Goal: Information Seeking & Learning: Learn about a topic

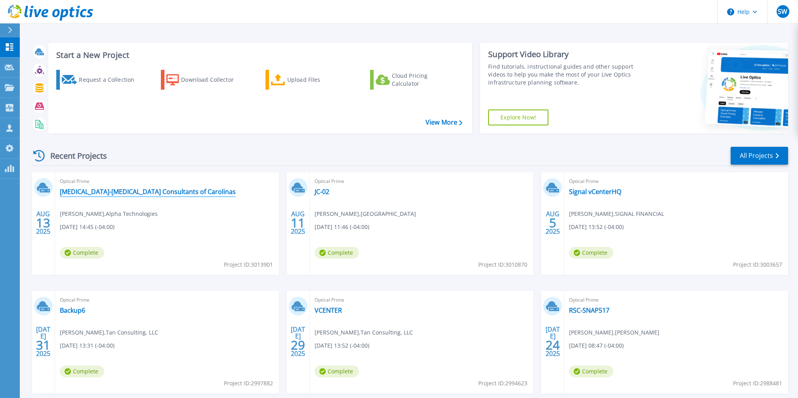
click at [145, 193] on link "[MEDICAL_DATA]-[MEDICAL_DATA] Consultants of Carolinas" at bounding box center [148, 191] width 176 height 8
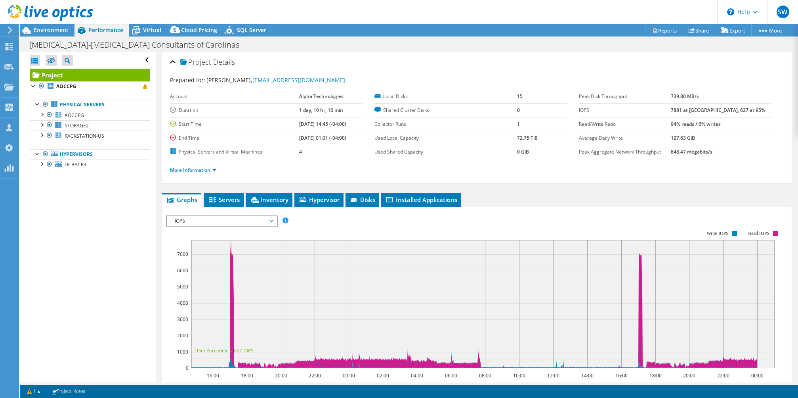
select select "USD"
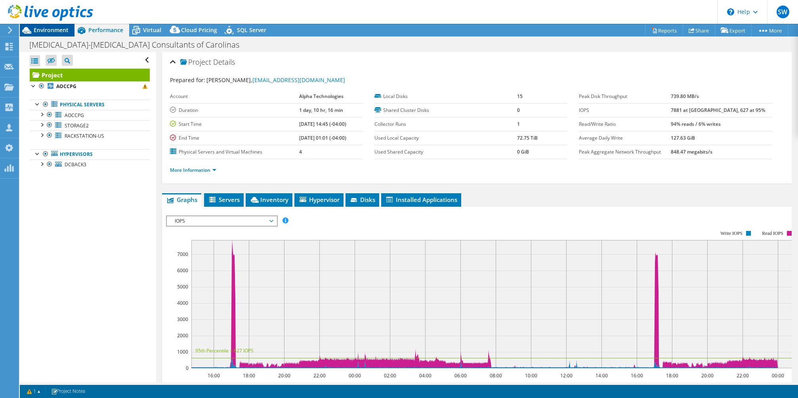
click at [65, 31] on span "Environment" at bounding box center [51, 30] width 35 height 8
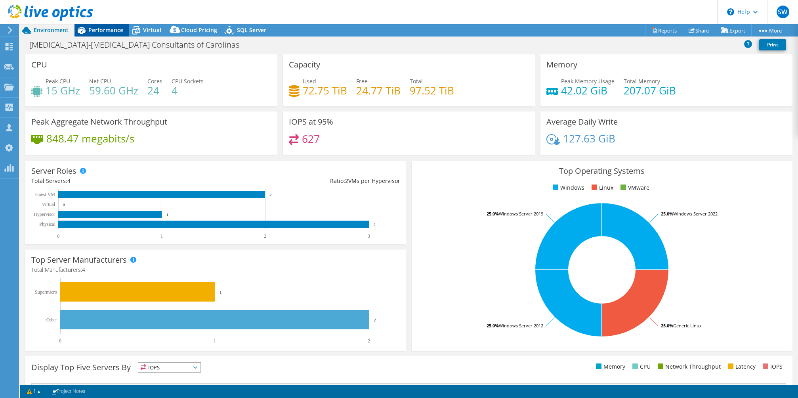
click at [114, 30] on span "Performance" at bounding box center [105, 30] width 35 height 8
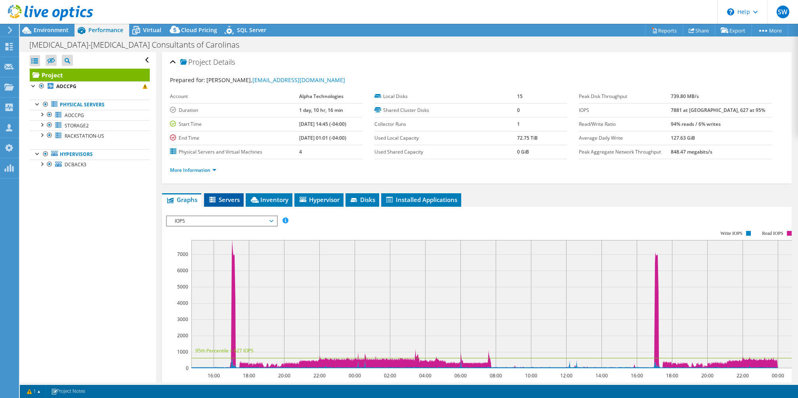
click at [237, 198] on span "Servers" at bounding box center [224, 199] width 32 height 8
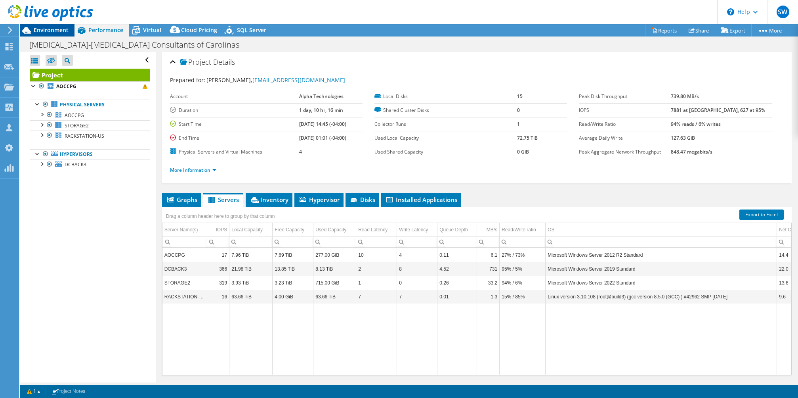
click at [66, 29] on span "Environment" at bounding box center [51, 30] width 35 height 8
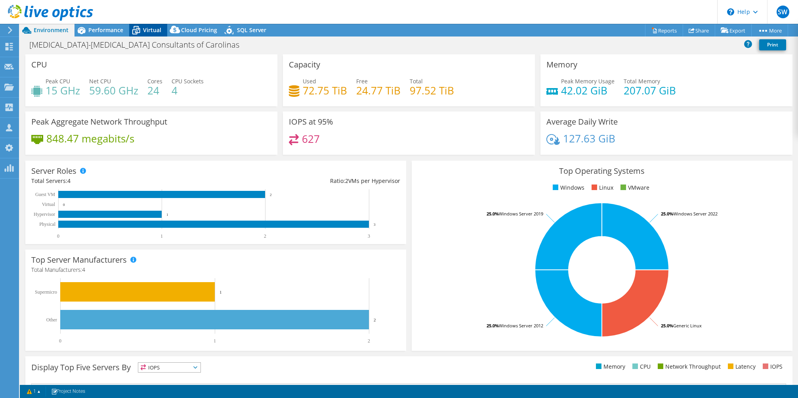
click at [153, 32] on span "Virtual" at bounding box center [152, 30] width 18 height 8
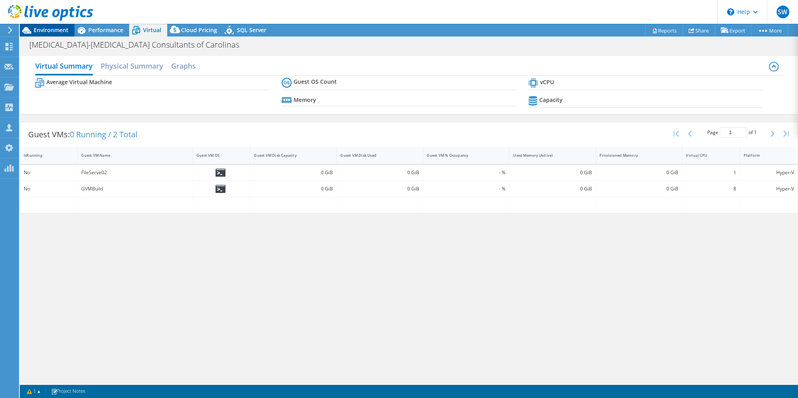
click at [58, 33] on span "Environment" at bounding box center [51, 30] width 35 height 8
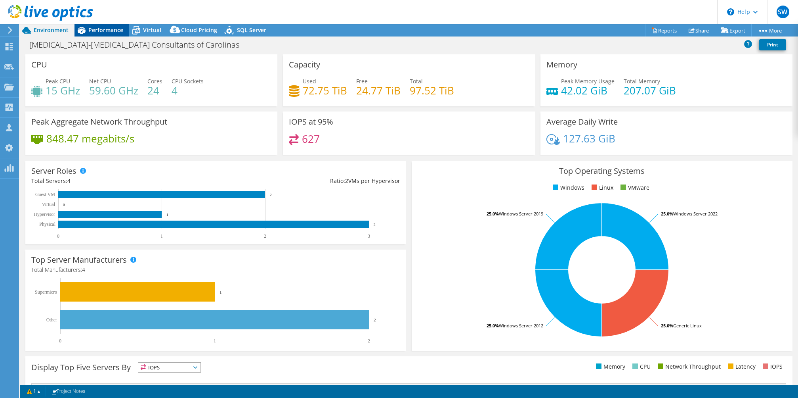
click at [83, 30] on icon at bounding box center [82, 30] width 8 height 7
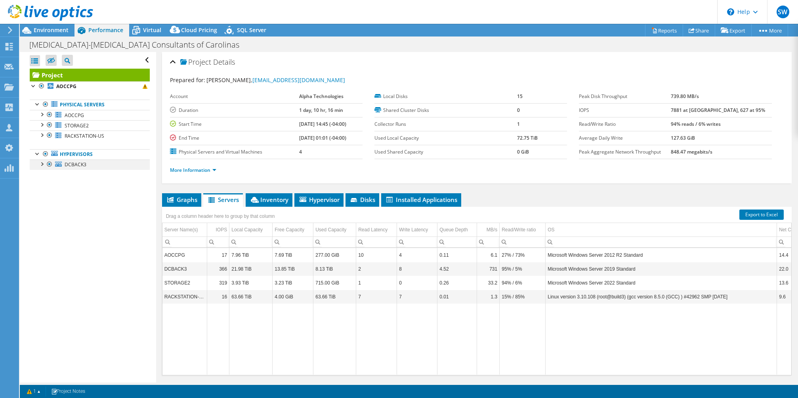
click at [43, 164] on div at bounding box center [42, 163] width 8 height 8
click at [63, 213] on div "Open All Close All Hide Excluded Nodes Project Tree Filter" at bounding box center [88, 217] width 136 height 330
click at [43, 165] on div at bounding box center [42, 163] width 8 height 8
click at [43, 164] on div at bounding box center [42, 163] width 8 height 8
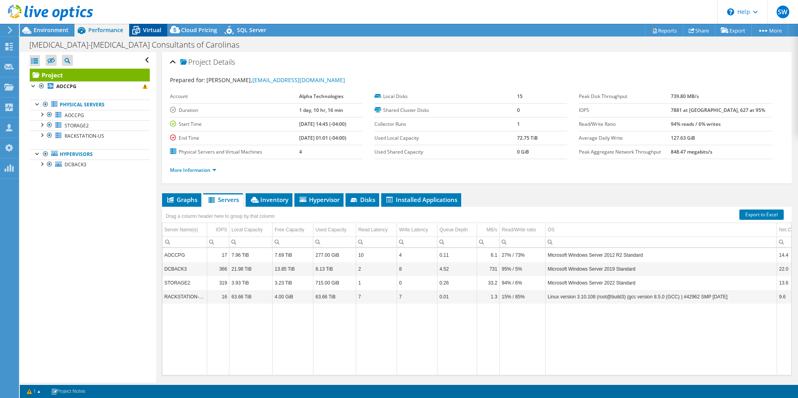
click at [135, 28] on icon at bounding box center [136, 30] width 14 height 14
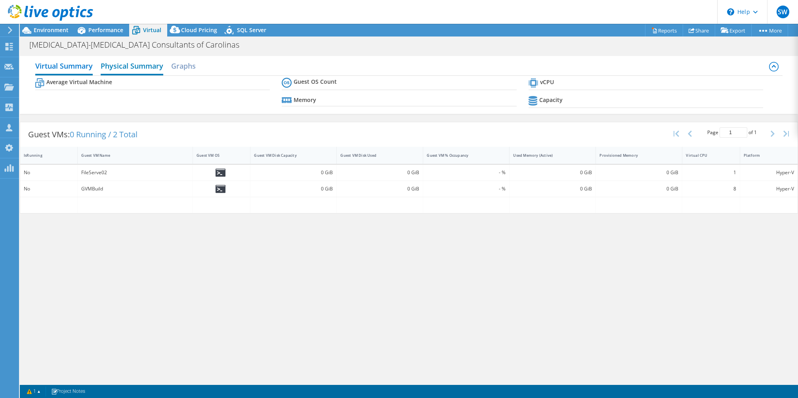
click at [127, 69] on h2 "Physical Summary" at bounding box center [132, 66] width 63 height 17
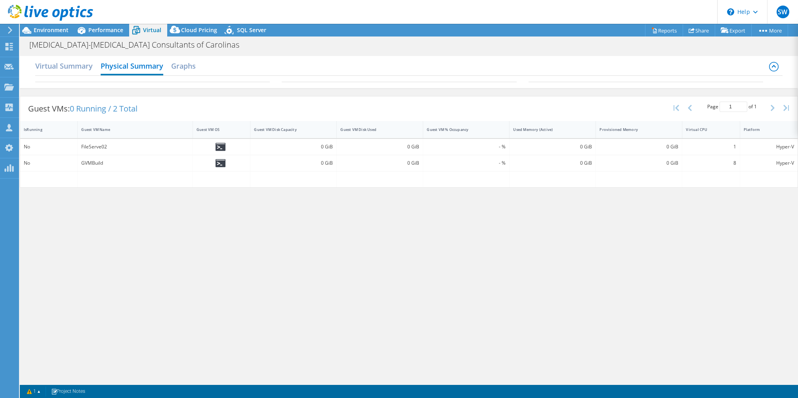
click at [167, 68] on div "Virtual Summary Physical Summary Graphs" at bounding box center [408, 67] width 747 height 18
click at [171, 69] on div "Virtual Summary Physical Summary Graphs" at bounding box center [408, 67] width 747 height 18
click at [174, 68] on h2 "Graphs" at bounding box center [183, 66] width 25 height 17
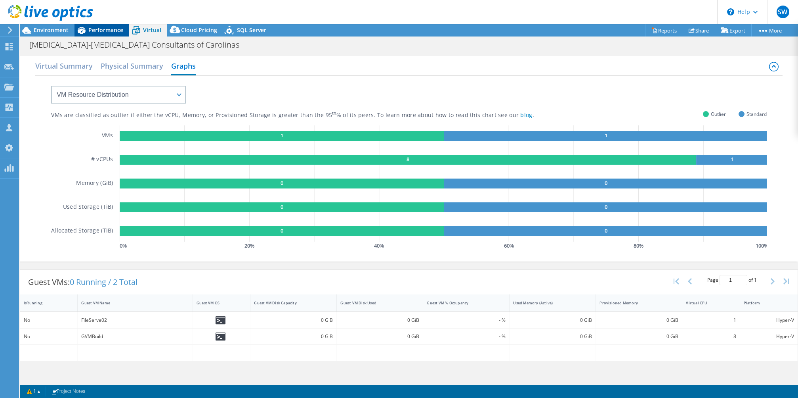
click at [100, 31] on span "Performance" at bounding box center [105, 30] width 35 height 8
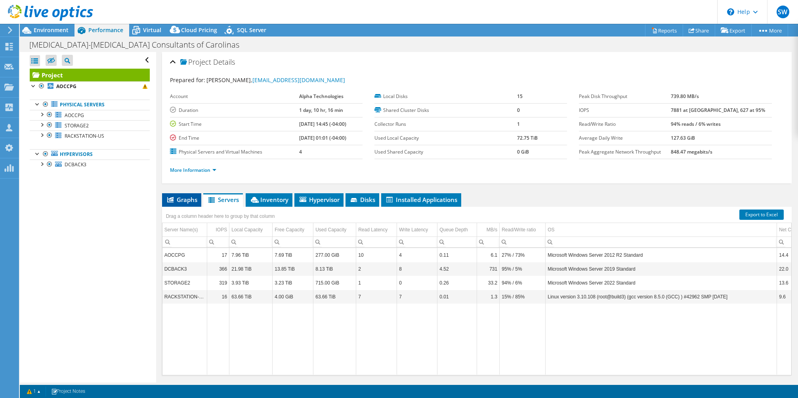
click at [191, 201] on span "Graphs" at bounding box center [181, 199] width 31 height 8
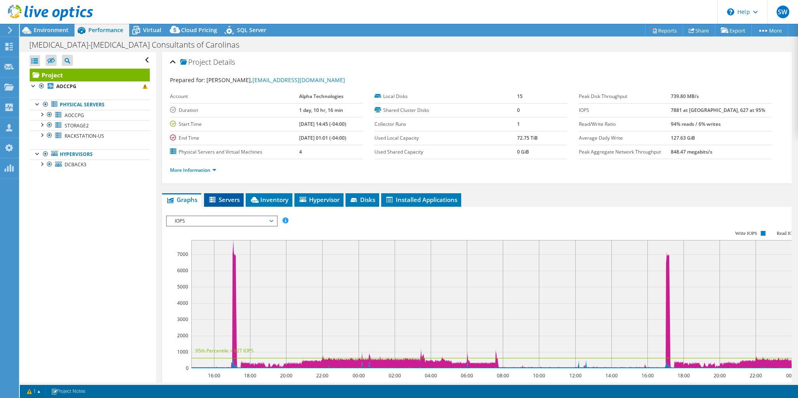
click at [205, 201] on li "Servers" at bounding box center [224, 199] width 40 height 13
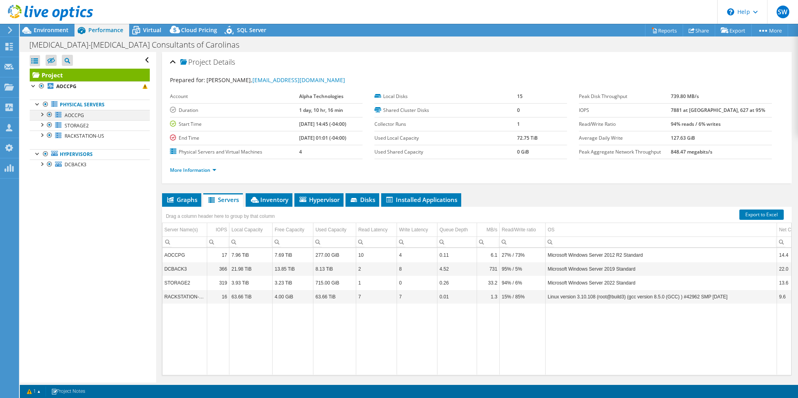
click at [44, 115] on div at bounding box center [42, 114] width 8 height 8
click at [40, 125] on div at bounding box center [42, 124] width 8 height 8
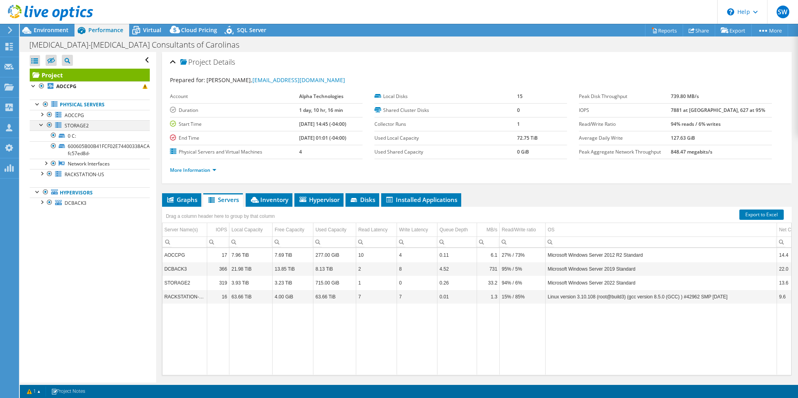
click at [41, 125] on div at bounding box center [42, 124] width 8 height 8
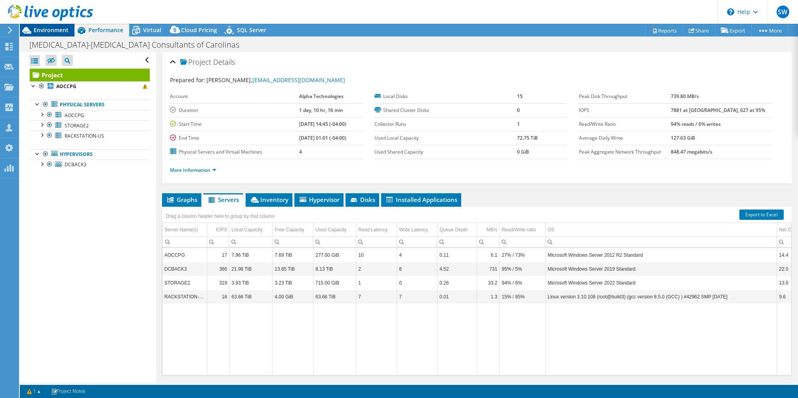
click at [60, 31] on span "Environment" at bounding box center [51, 30] width 35 height 8
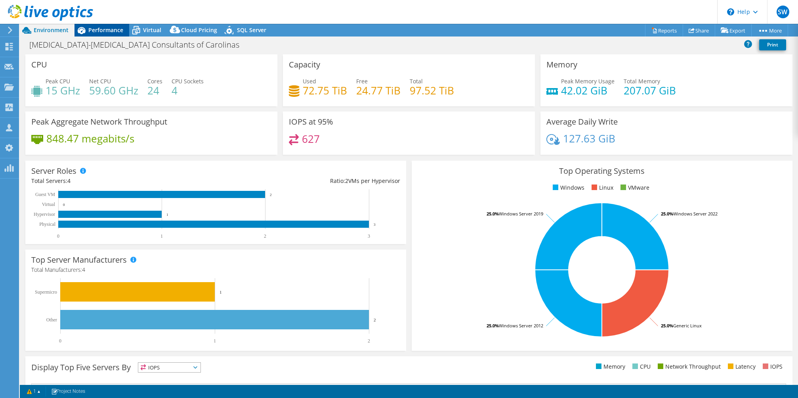
click at [97, 29] on span "Performance" at bounding box center [105, 30] width 35 height 8
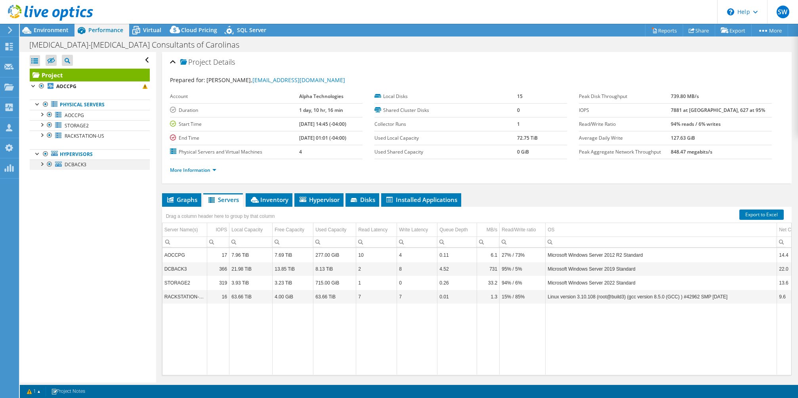
click at [44, 164] on div at bounding box center [42, 163] width 8 height 8
click at [152, 33] on span "Virtual" at bounding box center [152, 30] width 18 height 8
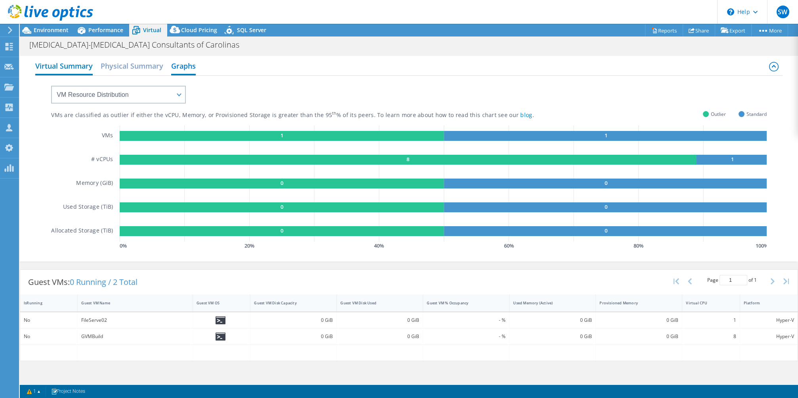
click at [76, 66] on h2 "Virtual Summary" at bounding box center [63, 66] width 57 height 17
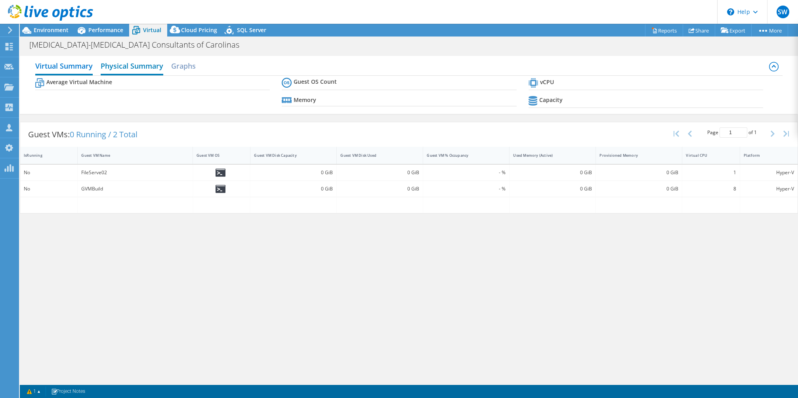
click at [113, 66] on h2 "Physical Summary" at bounding box center [132, 66] width 63 height 17
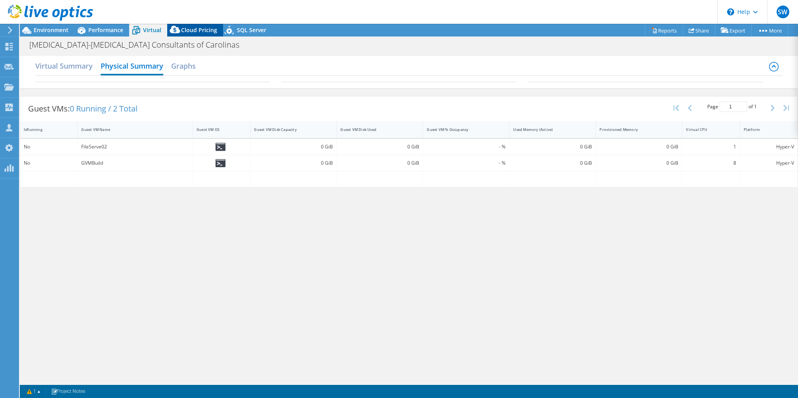
click at [176, 34] on icon at bounding box center [175, 31] width 16 height 16
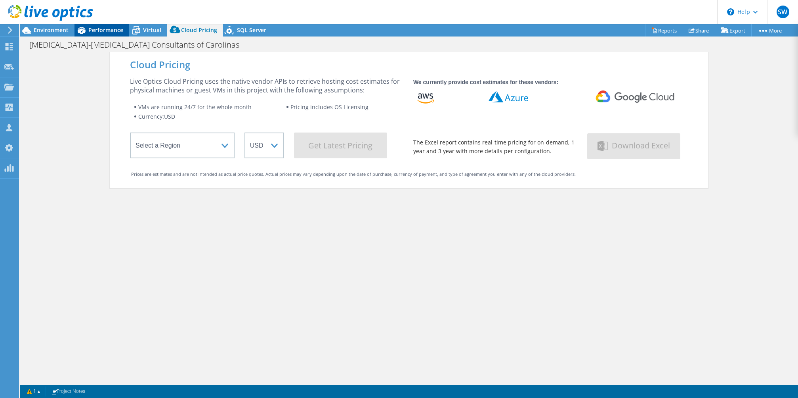
click at [80, 34] on icon at bounding box center [82, 30] width 8 height 7
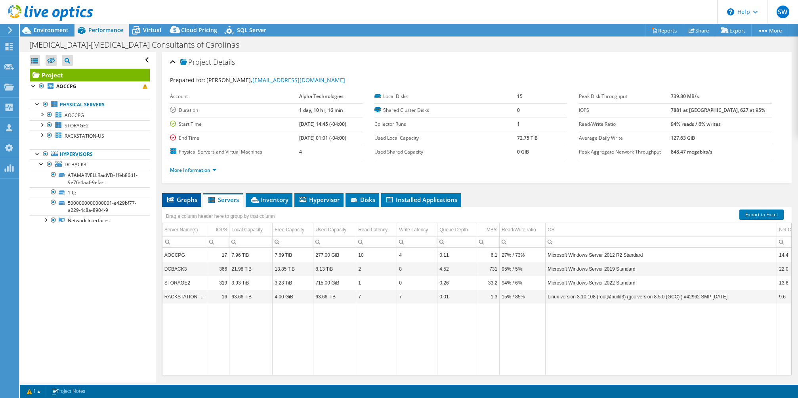
click at [183, 198] on span "Graphs" at bounding box center [181, 199] width 31 height 8
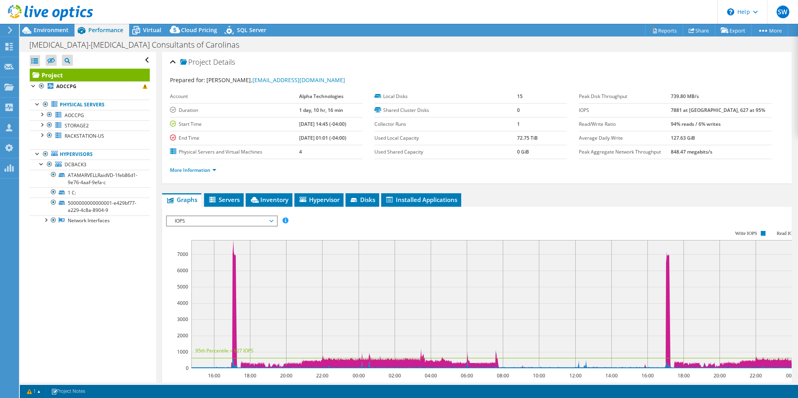
click at [218, 224] on span "IOPS" at bounding box center [222, 221] width 102 height 10
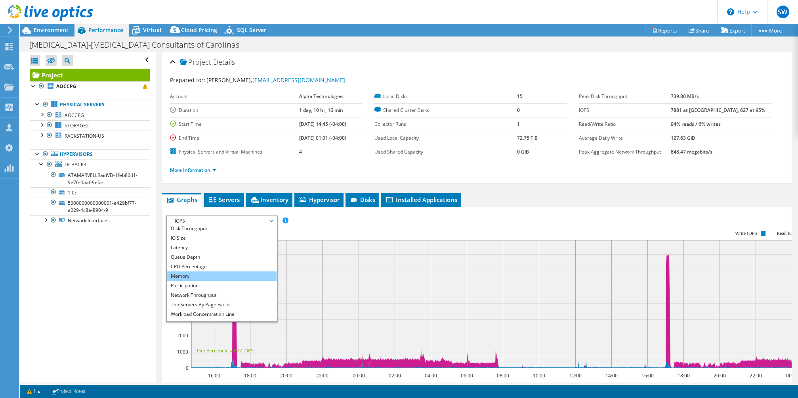
scroll to position [13, 0]
click at [200, 271] on li "Memory" at bounding box center [222, 274] width 110 height 10
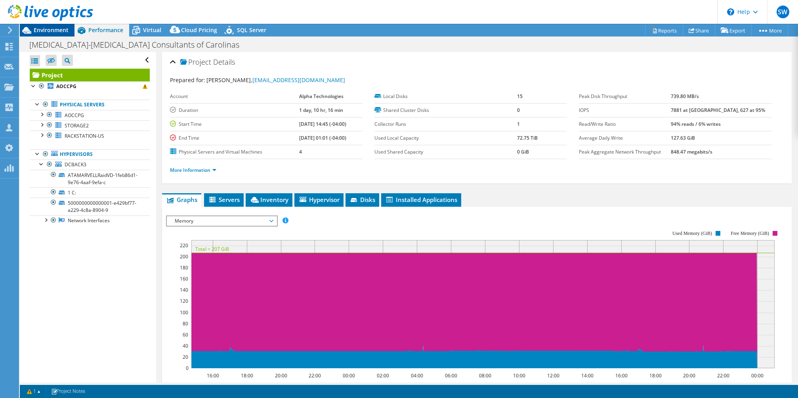
click at [61, 30] on span "Environment" at bounding box center [51, 30] width 35 height 8
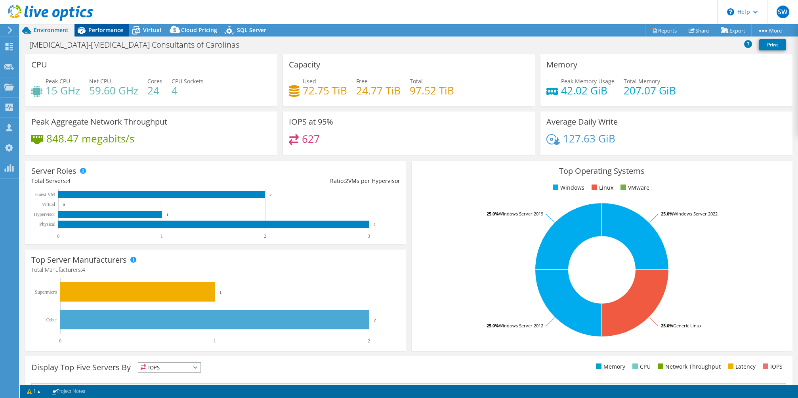
click at [84, 29] on icon at bounding box center [82, 30] width 8 height 7
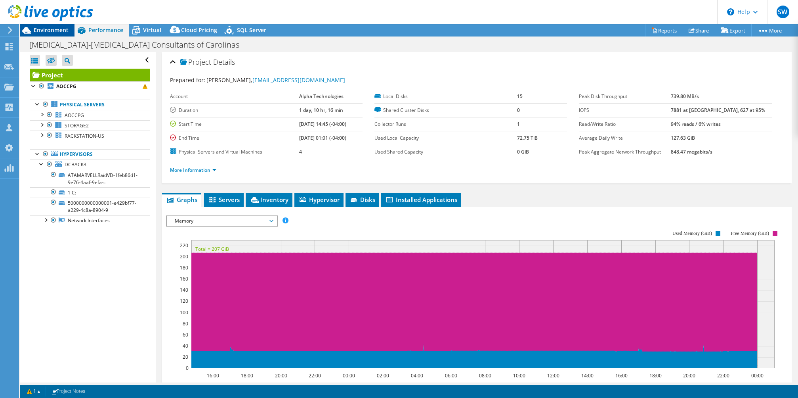
click at [65, 31] on span "Environment" at bounding box center [51, 30] width 35 height 8
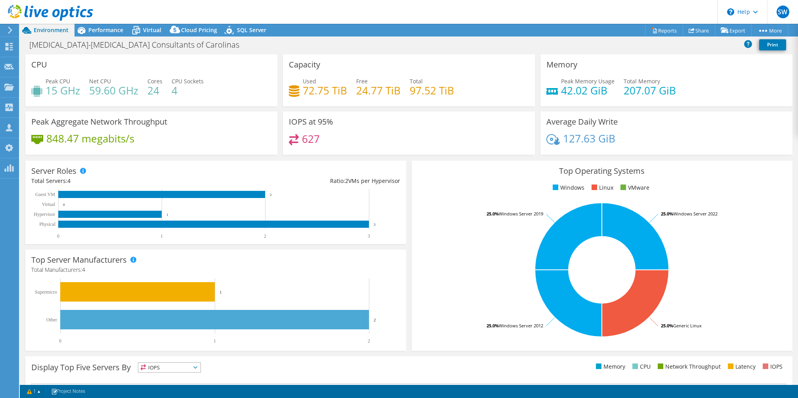
click at [111, 32] on span "Performance" at bounding box center [105, 30] width 35 height 8
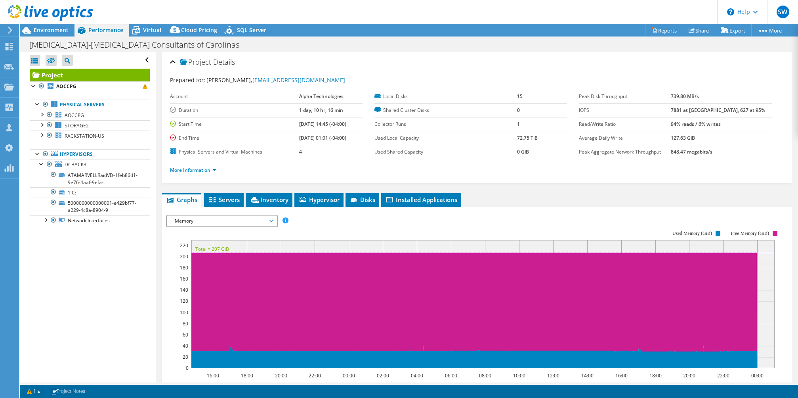
click at [111, 32] on span "Performance" at bounding box center [105, 30] width 35 height 8
click at [43, 165] on div at bounding box center [42, 163] width 8 height 8
click at [259, 200] on icon at bounding box center [255, 200] width 8 height 6
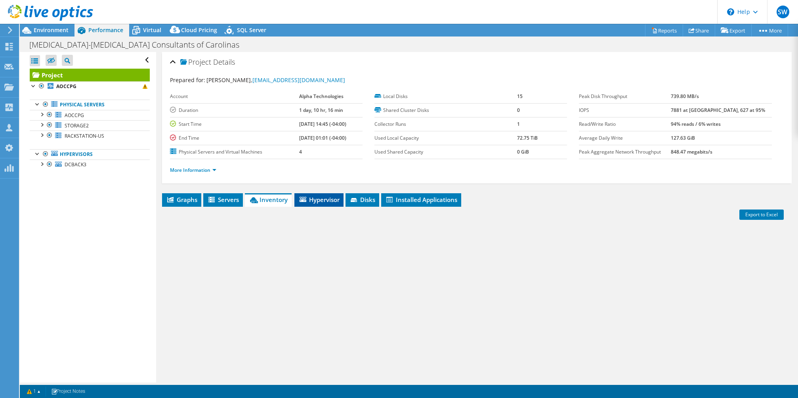
click at [303, 198] on icon at bounding box center [303, 199] width 7 height 5
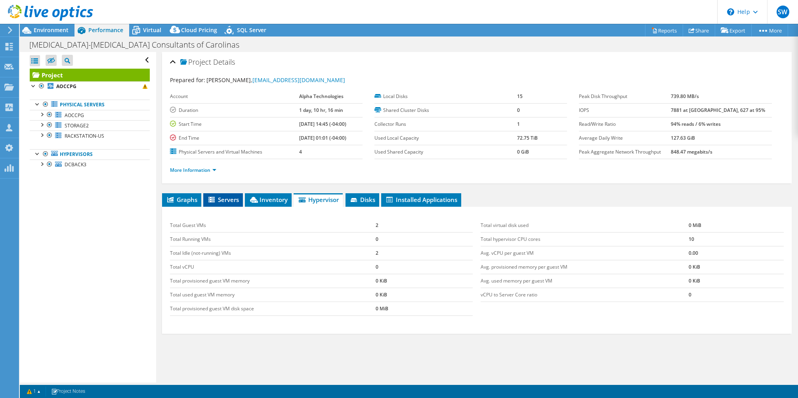
click at [215, 203] on icon at bounding box center [212, 200] width 8 height 7
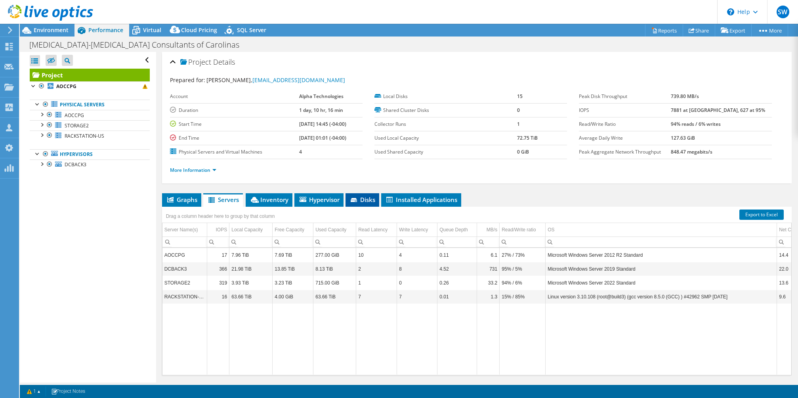
click at [355, 195] on span "Disks" at bounding box center [363, 199] width 26 height 8
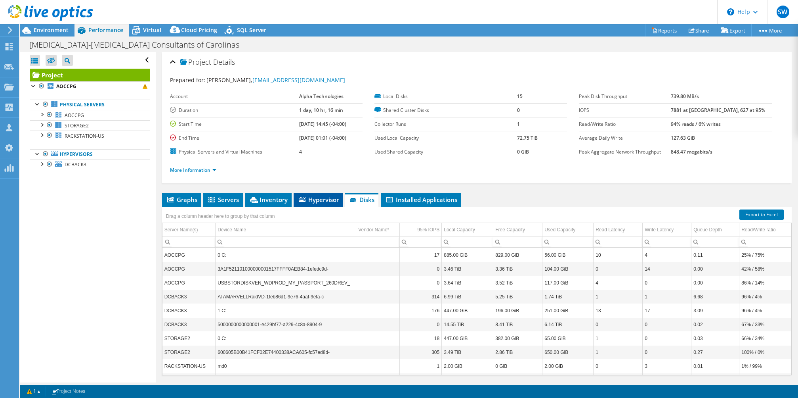
click at [314, 197] on span "Hypervisor" at bounding box center [318, 199] width 41 height 8
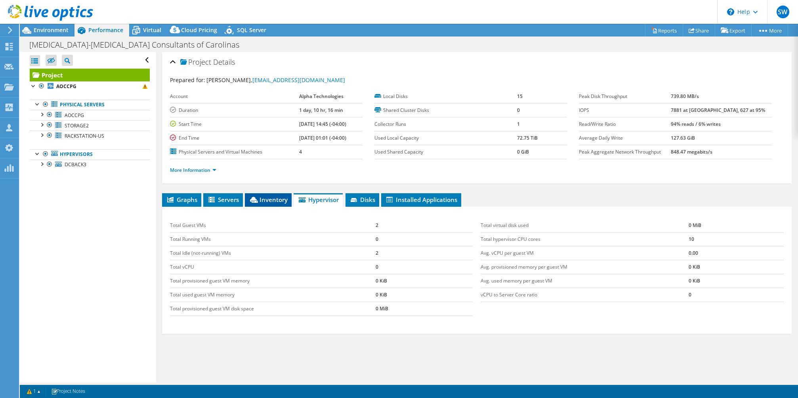
drag, startPoint x: 256, startPoint y: 200, endPoint x: 247, endPoint y: 200, distance: 8.7
click at [255, 200] on icon at bounding box center [254, 200] width 8 height 6
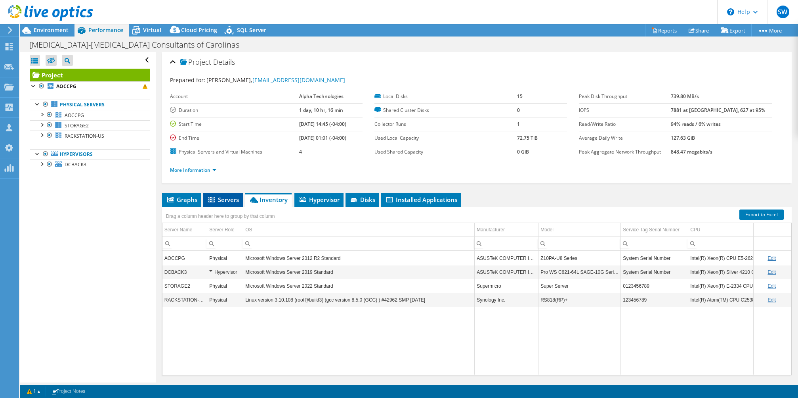
click at [233, 199] on span "Servers" at bounding box center [223, 199] width 32 height 8
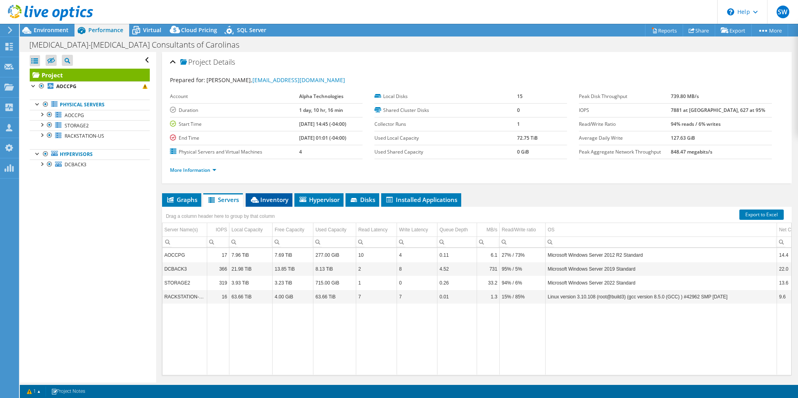
click at [251, 198] on icon at bounding box center [255, 200] width 8 height 6
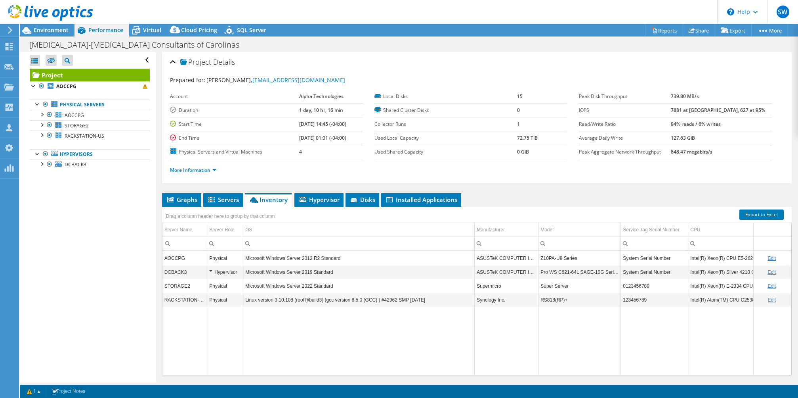
click at [211, 270] on div "Hypervisor" at bounding box center [225, 272] width 32 height 10
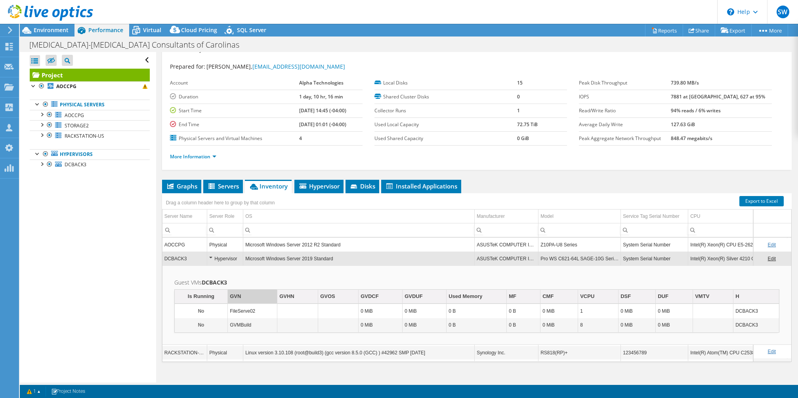
scroll to position [20, 0]
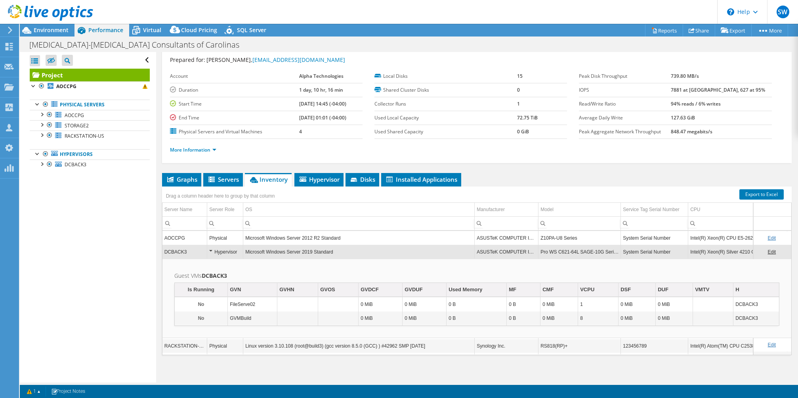
click at [211, 249] on div "Hypervisor" at bounding box center [225, 252] width 32 height 10
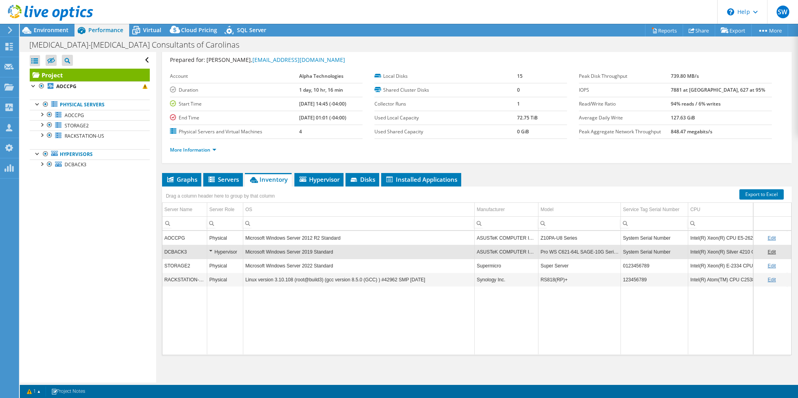
click at [253, 311] on td "Data grid" at bounding box center [358, 320] width 231 height 68
drag, startPoint x: 475, startPoint y: 208, endPoint x: 349, endPoint y: 218, distance: 126.5
click at [349, 218] on div "Drag a column header here to group by that column Server Name Server Role OS Ma…" at bounding box center [477, 270] width 630 height 168
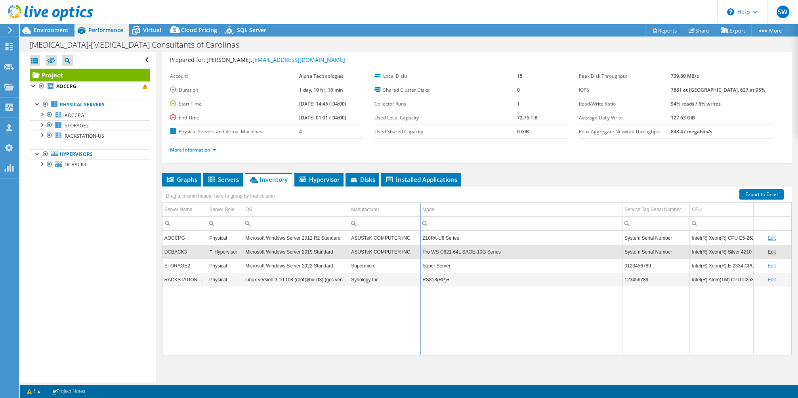
drag, startPoint x: 539, startPoint y: 209, endPoint x: 420, endPoint y: 211, distance: 119.3
click at [420, 211] on div "Drag a column header here to group by that column Server Name Server Role OS Ma…" at bounding box center [477, 270] width 630 height 168
click at [622, 208] on div "Drag a column header here to group by that column Server Name Server Role OS Ma…" at bounding box center [477, 270] width 630 height 168
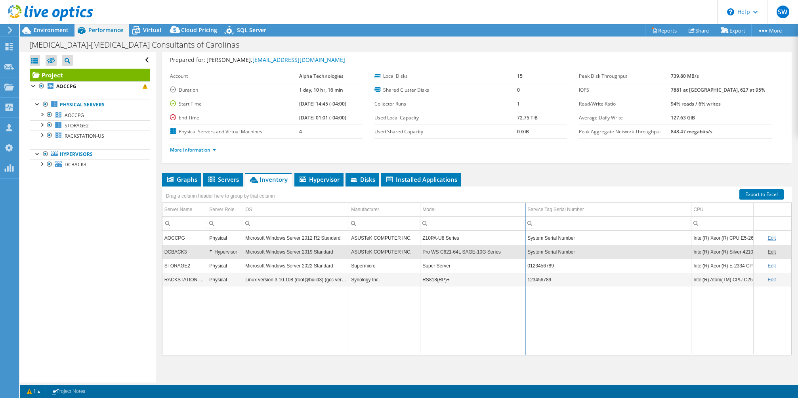
drag, startPoint x: 623, startPoint y: 208, endPoint x: 525, endPoint y: 208, distance: 97.9
click at [525, 208] on div "Drag a column header here to group by that column Server Name Server Role OS Ma…" at bounding box center [477, 270] width 630 height 168
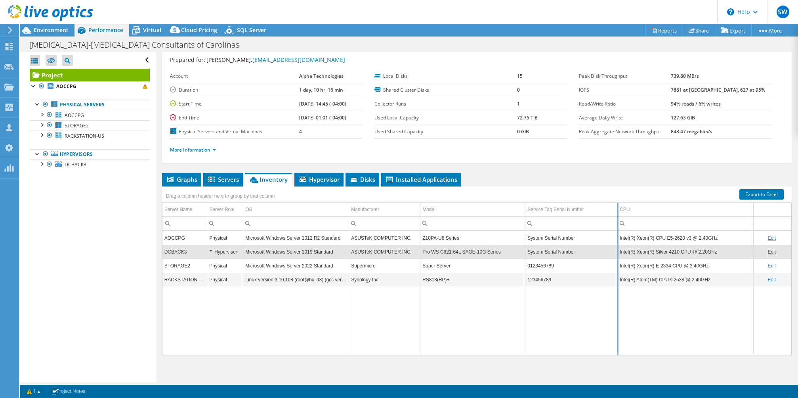
drag, startPoint x: 691, startPoint y: 208, endPoint x: 617, endPoint y: 205, distance: 74.2
click at [617, 205] on div "Drag a column header here to group by that column Server Name Server Role OS Ma…" at bounding box center [477, 270] width 630 height 168
click at [569, 310] on td "Data grid" at bounding box center [572, 320] width 92 height 68
click at [211, 249] on div "Hypervisor" at bounding box center [225, 252] width 32 height 10
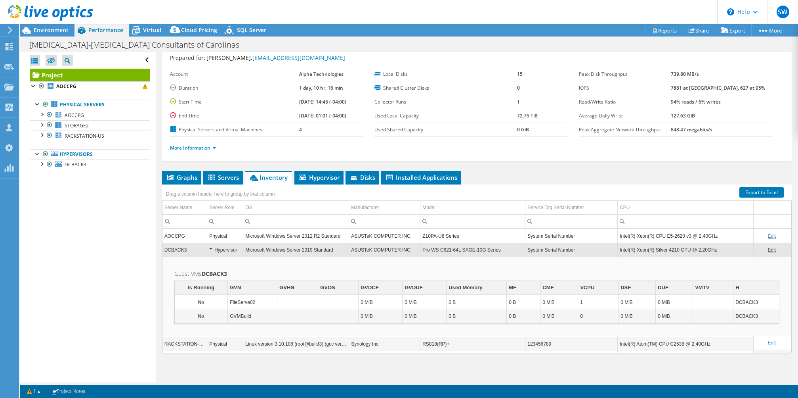
scroll to position [23, 0]
click at [211, 248] on div "Hypervisor" at bounding box center [225, 250] width 32 height 10
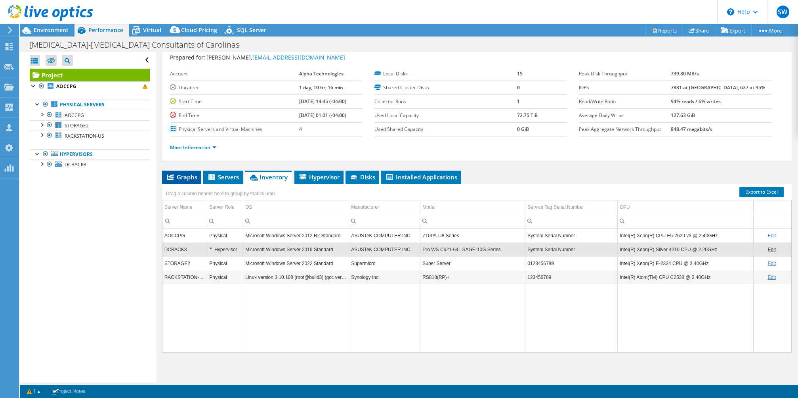
click at [193, 179] on span "Graphs" at bounding box center [181, 177] width 31 height 8
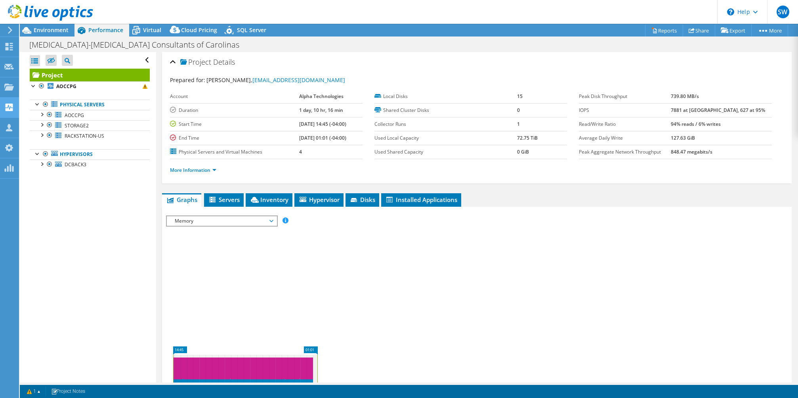
scroll to position [13, 0]
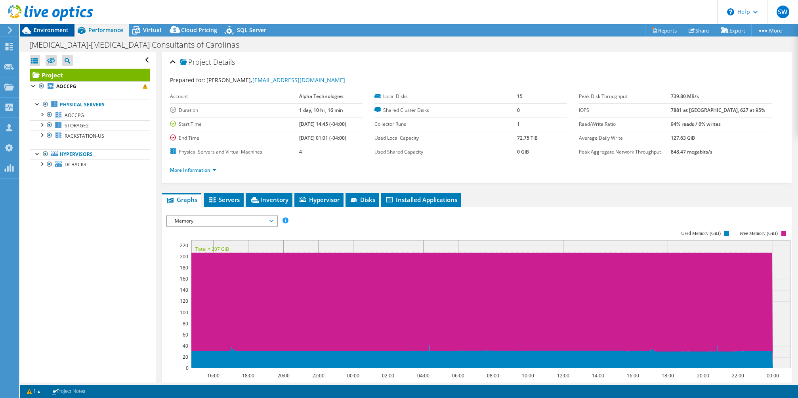
click at [61, 32] on span "Environment" at bounding box center [51, 30] width 35 height 8
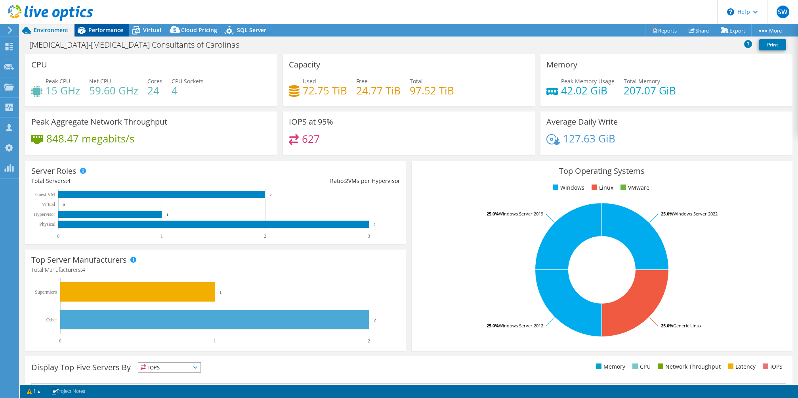
click at [104, 27] on span "Performance" at bounding box center [105, 30] width 35 height 8
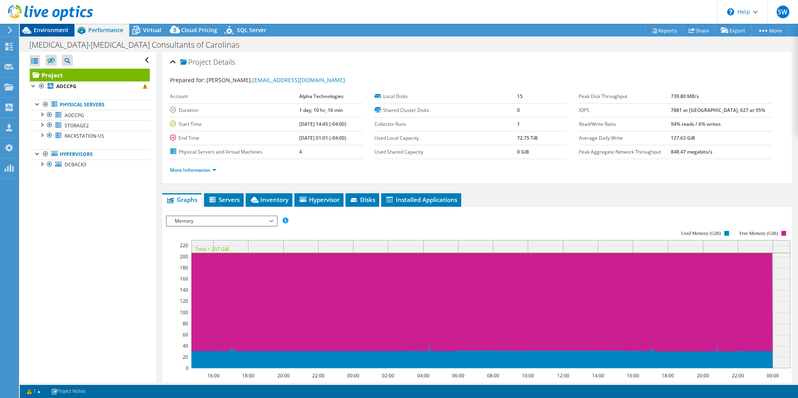
click at [55, 31] on span "Environment" at bounding box center [51, 30] width 35 height 8
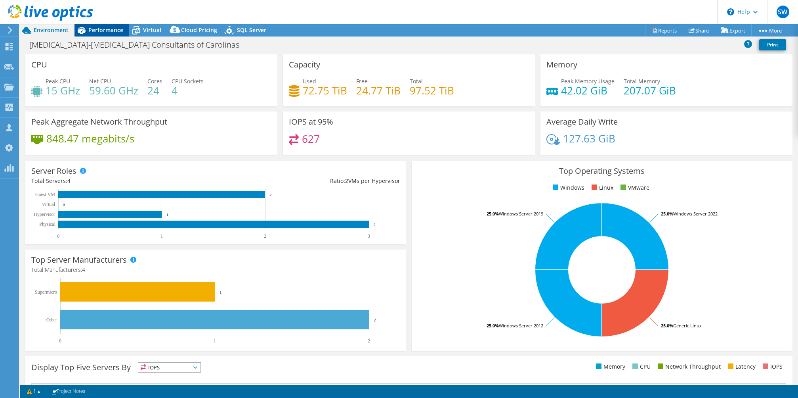
click at [77, 30] on icon at bounding box center [82, 30] width 14 height 14
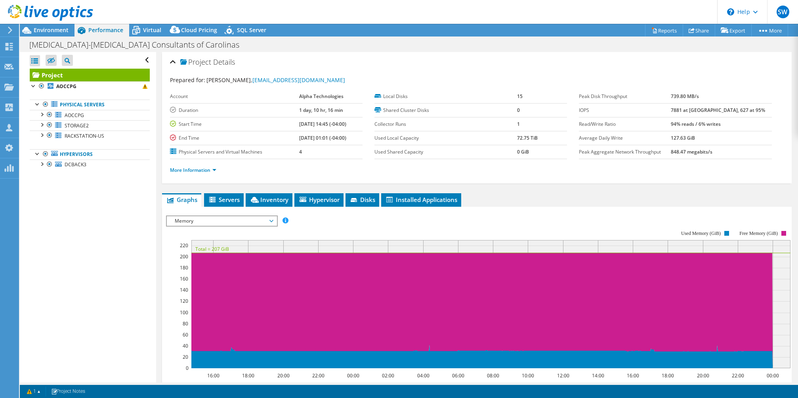
click at [226, 218] on span "Memory" at bounding box center [222, 221] width 102 height 10
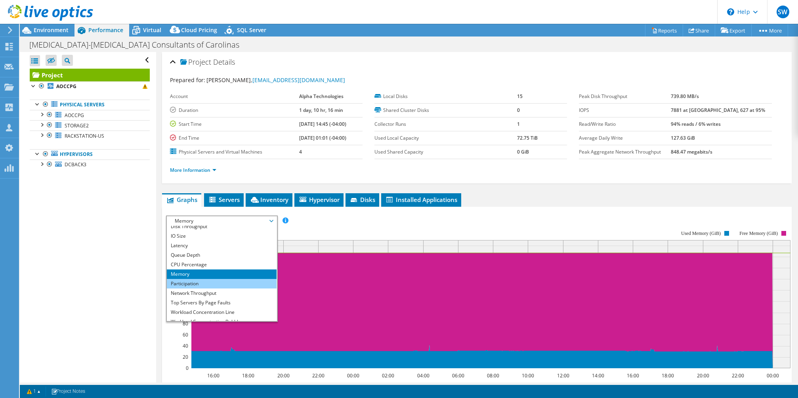
scroll to position [29, 0]
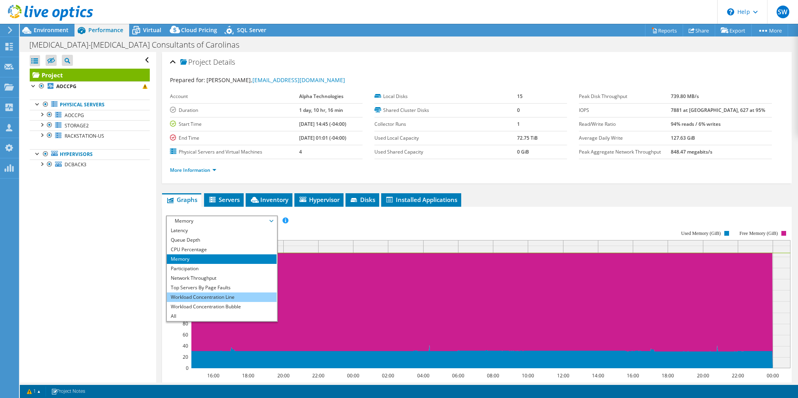
click at [239, 294] on li "Workload Concentration Line" at bounding box center [222, 297] width 110 height 10
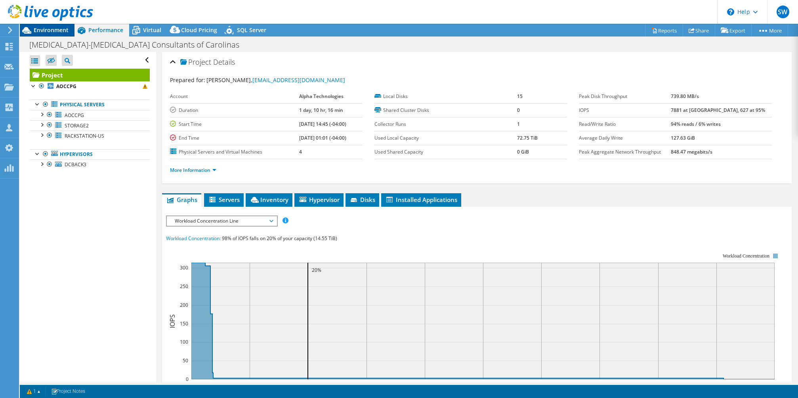
click at [65, 28] on span "Environment" at bounding box center [51, 30] width 35 height 8
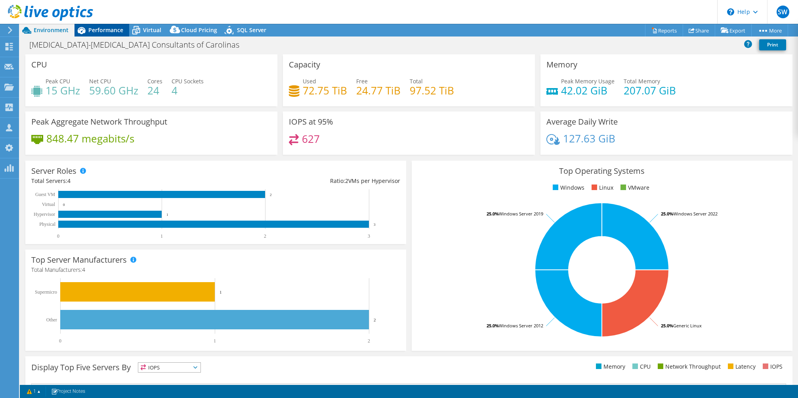
click at [99, 33] on span "Performance" at bounding box center [105, 30] width 35 height 8
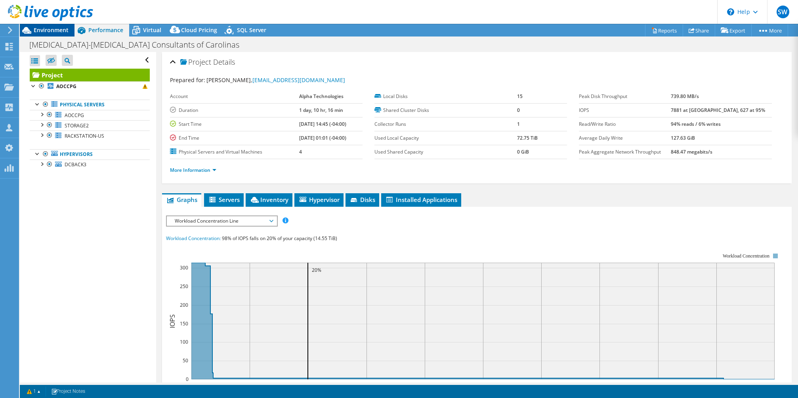
click at [62, 31] on span "Environment" at bounding box center [51, 30] width 35 height 8
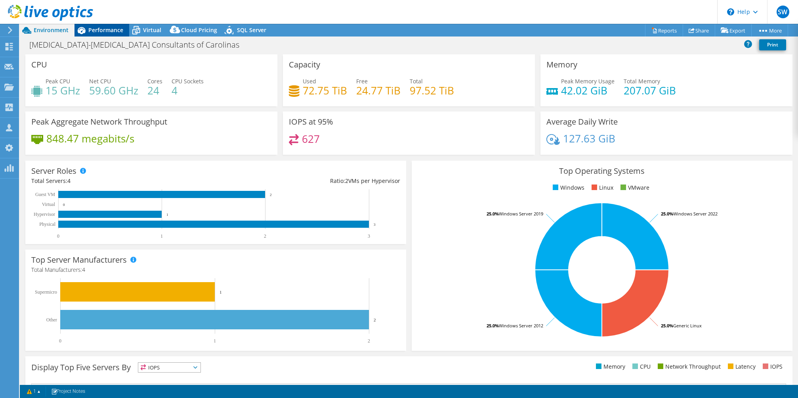
click at [119, 33] on span "Performance" at bounding box center [105, 30] width 35 height 8
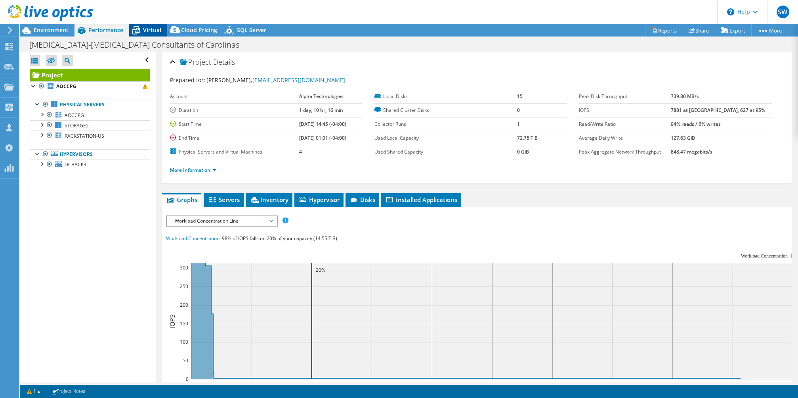
click at [135, 33] on icon at bounding box center [136, 31] width 8 height 6
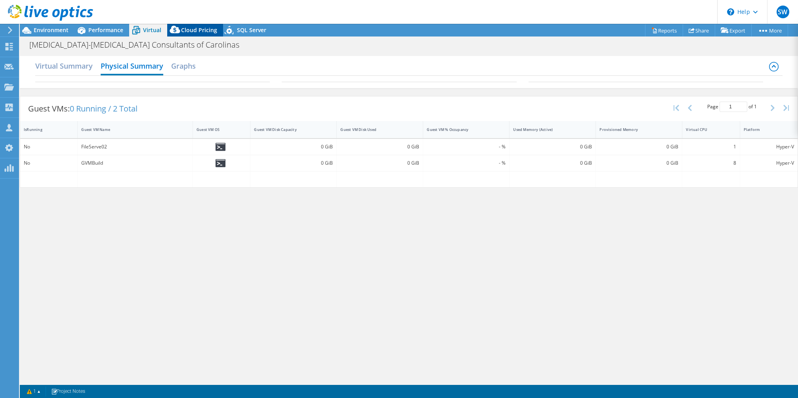
click at [186, 33] on span "Cloud Pricing" at bounding box center [199, 30] width 36 height 8
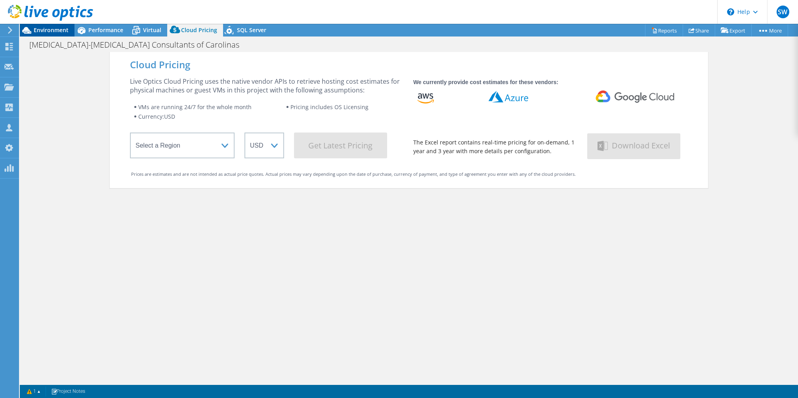
click at [48, 27] on span "Environment" at bounding box center [51, 30] width 35 height 8
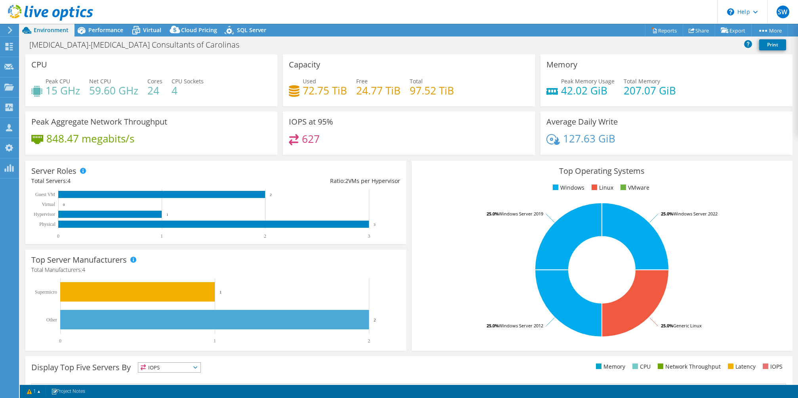
click at [414, 159] on div "Top Operating Systems Windows Linux VMware 25.0% Generic Linux 25.0% Windows Se…" at bounding box center [602, 255] width 386 height 195
click at [106, 33] on span "Performance" at bounding box center [105, 30] width 35 height 8
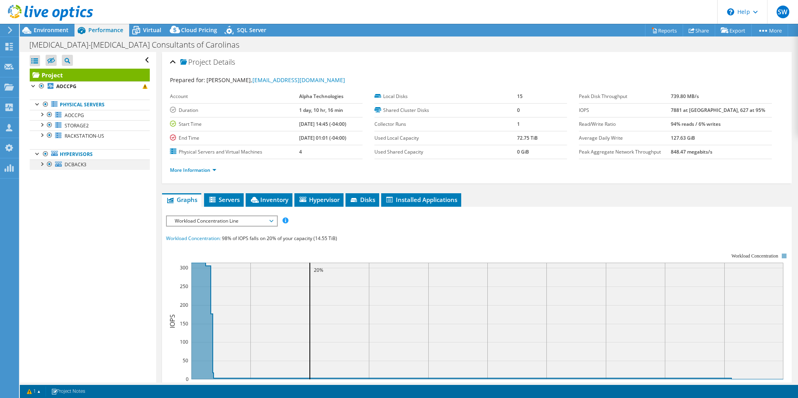
click at [48, 164] on div at bounding box center [50, 164] width 8 height 10
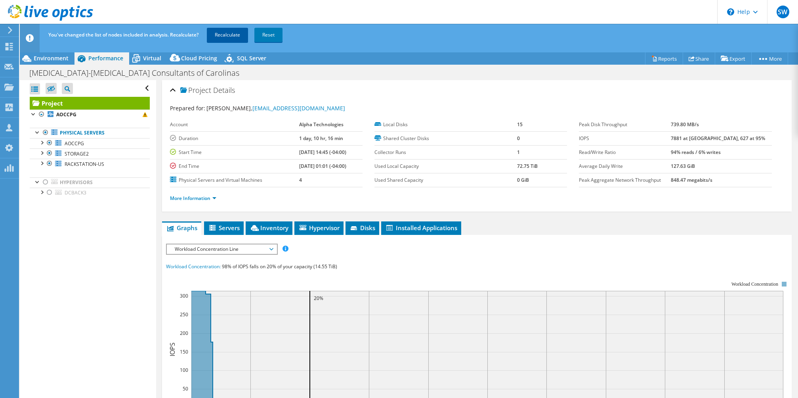
click at [221, 34] on link "Recalculate" at bounding box center [227, 35] width 41 height 14
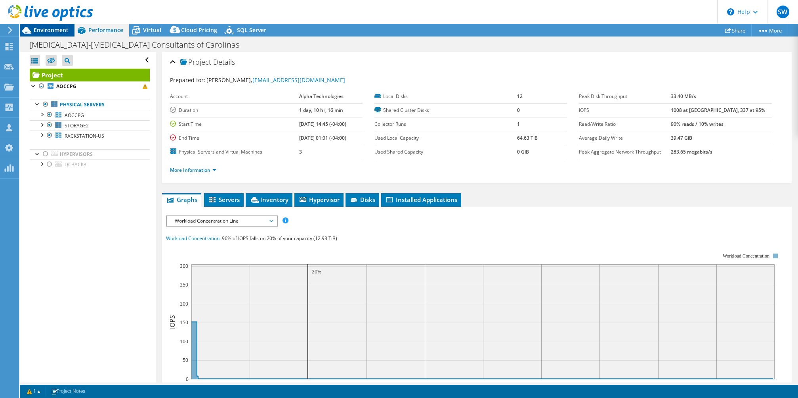
click at [55, 31] on span "Environment" at bounding box center [51, 30] width 35 height 8
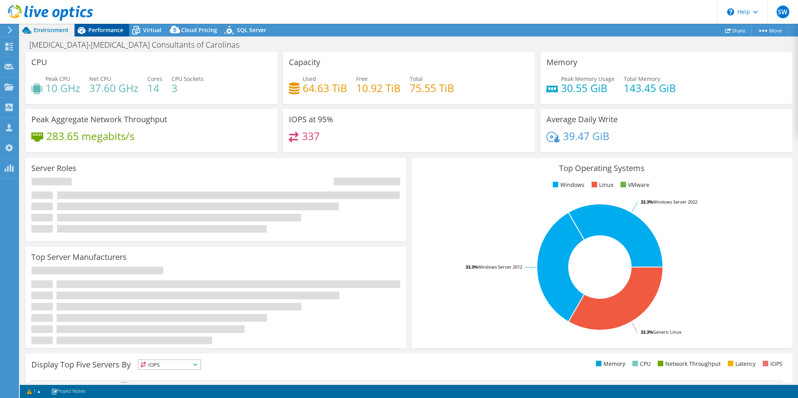
click at [83, 29] on icon at bounding box center [82, 30] width 8 height 7
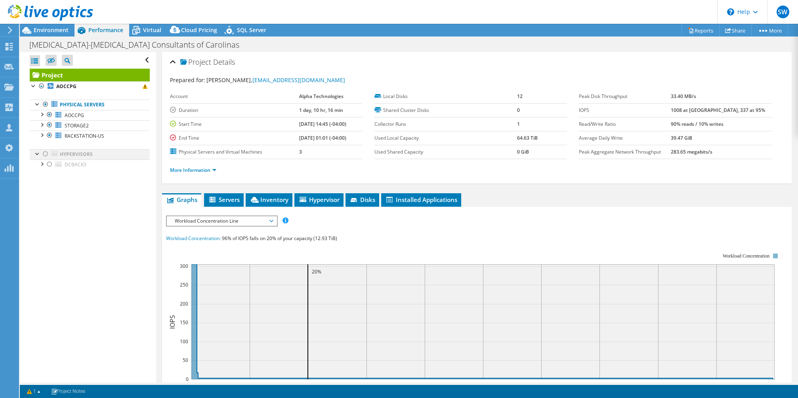
click at [48, 156] on div at bounding box center [46, 154] width 8 height 10
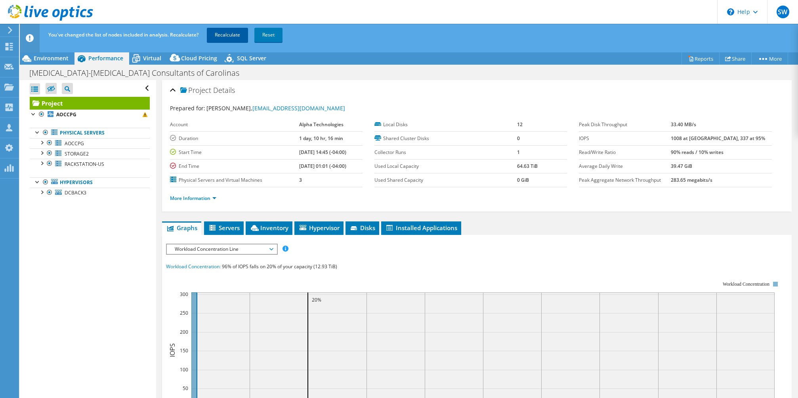
click at [223, 33] on link "Recalculate" at bounding box center [227, 35] width 41 height 14
click at [42, 153] on div at bounding box center [42, 152] width 8 height 8
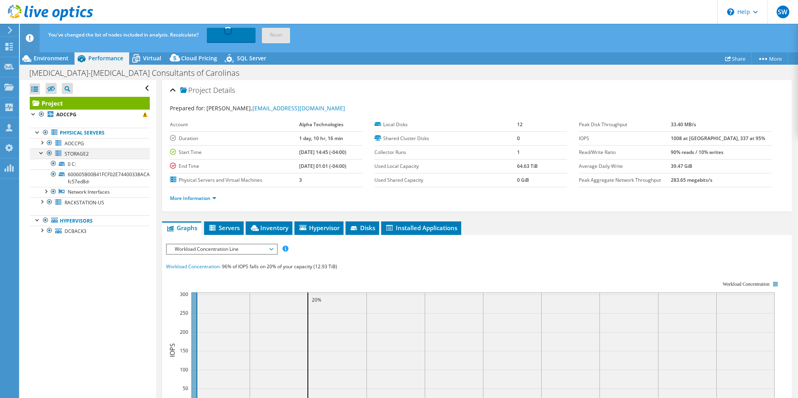
click at [42, 153] on div at bounding box center [42, 152] width 8 height 8
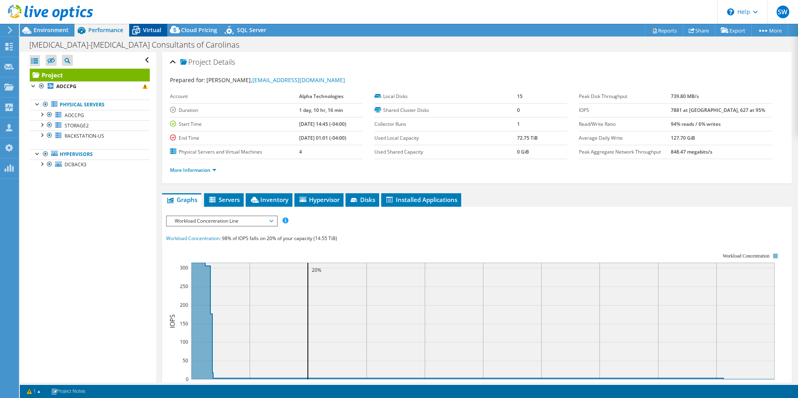
click at [134, 27] on icon at bounding box center [136, 27] width 5 height 3
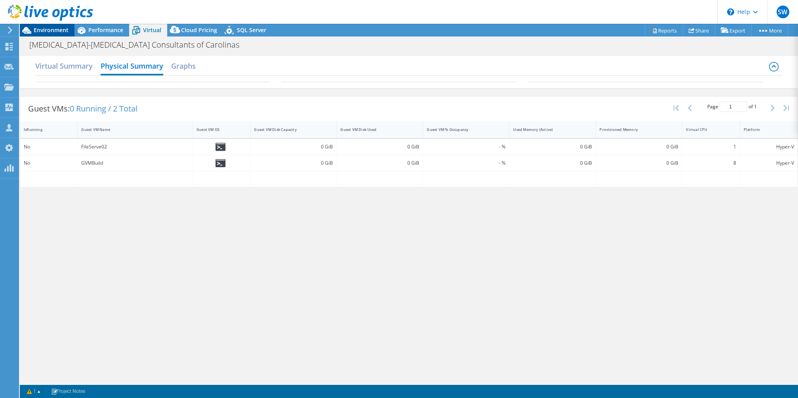
click at [46, 31] on span "Environment" at bounding box center [51, 30] width 35 height 8
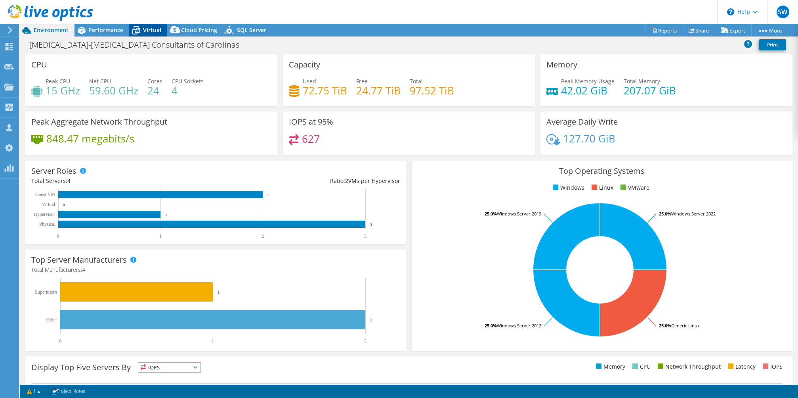
click at [158, 31] on span "Virtual" at bounding box center [152, 30] width 18 height 8
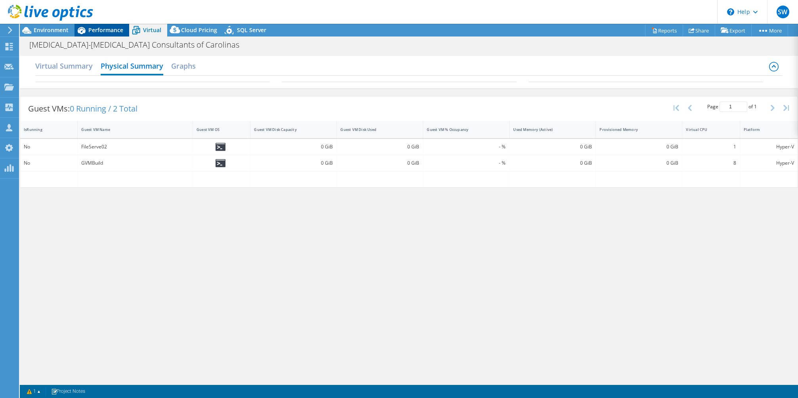
click at [109, 25] on div "Performance" at bounding box center [102, 30] width 55 height 13
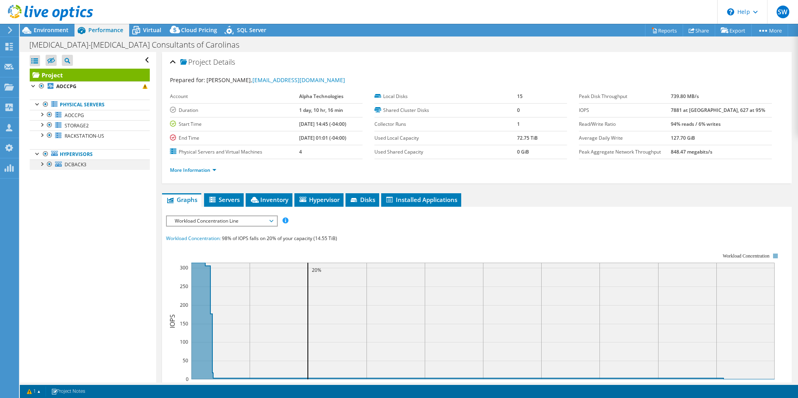
click at [40, 164] on div at bounding box center [42, 163] width 8 height 8
click at [63, 36] on div "Arthritis-Osteoporosis Consultants of Carolinas Print" at bounding box center [409, 43] width 778 height 15
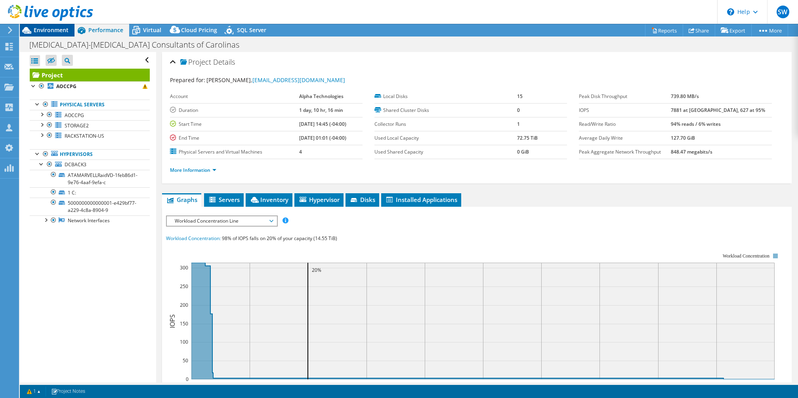
click at [64, 33] on span "Environment" at bounding box center [51, 30] width 35 height 8
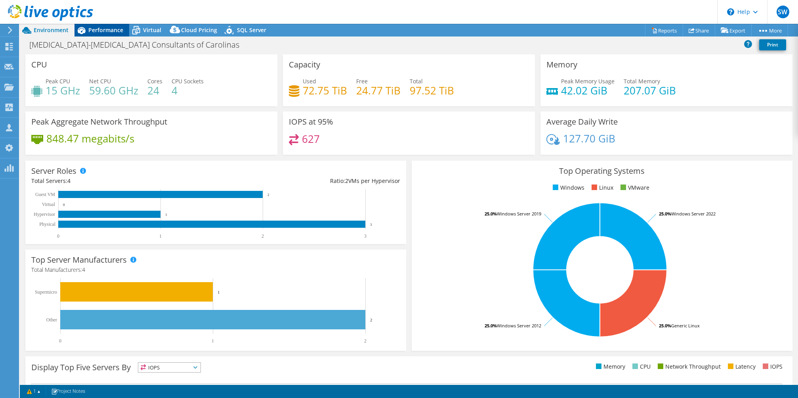
click at [119, 34] on div "Performance" at bounding box center [102, 30] width 55 height 13
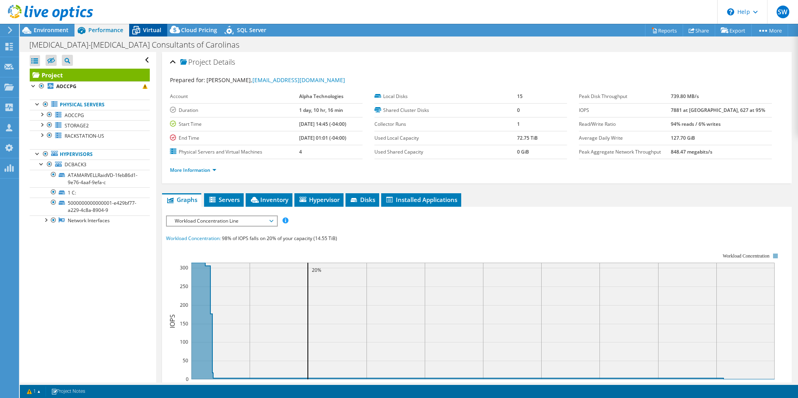
click at [147, 34] on span "Virtual" at bounding box center [152, 30] width 18 height 8
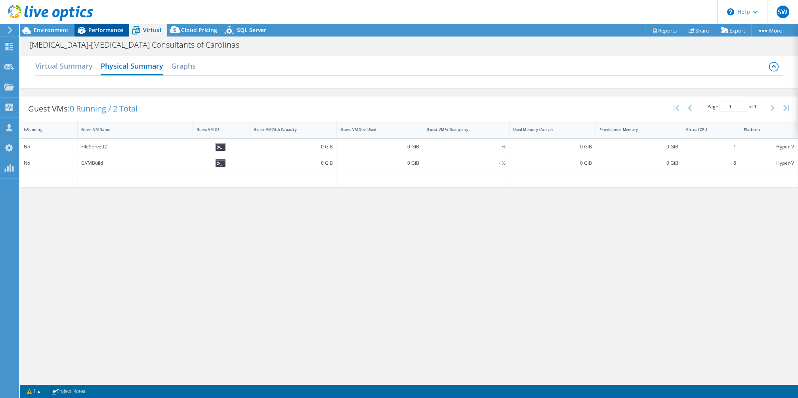
click at [99, 29] on span "Performance" at bounding box center [105, 30] width 35 height 8
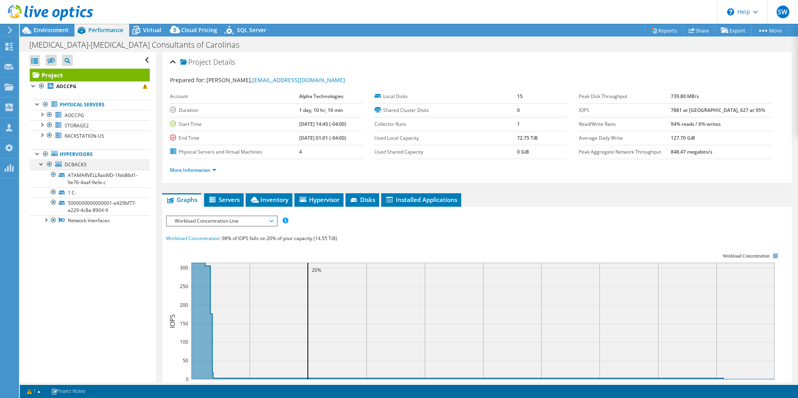
click at [43, 166] on div at bounding box center [42, 163] width 8 height 8
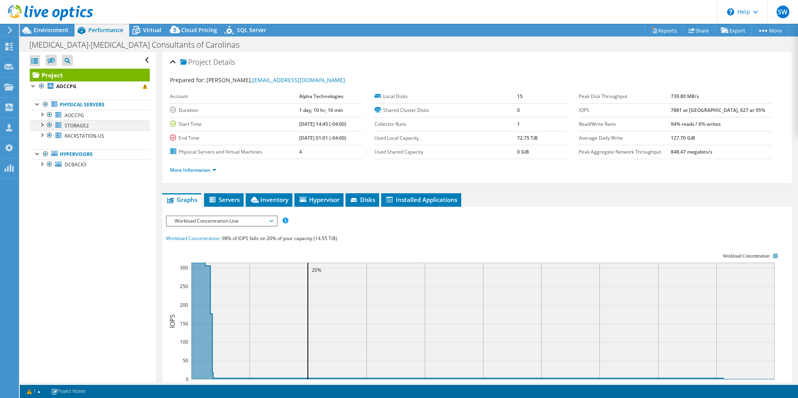
click at [42, 124] on div at bounding box center [42, 124] width 8 height 8
click at [41, 124] on div at bounding box center [42, 124] width 8 height 8
click at [94, 126] on link "STORAGE2" at bounding box center [90, 125] width 120 height 10
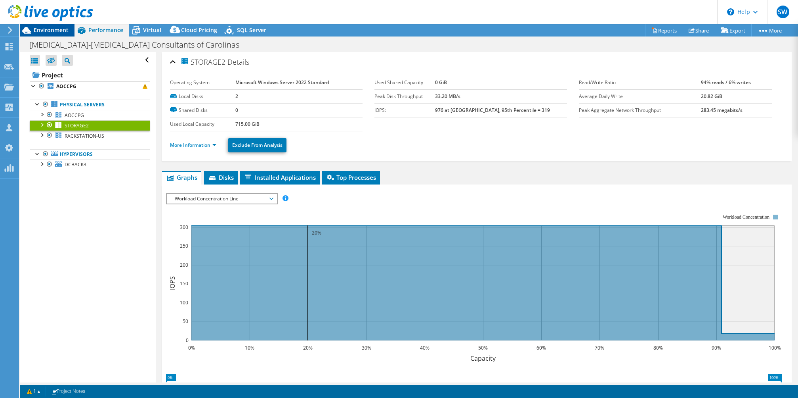
click at [62, 30] on span "Environment" at bounding box center [51, 30] width 35 height 8
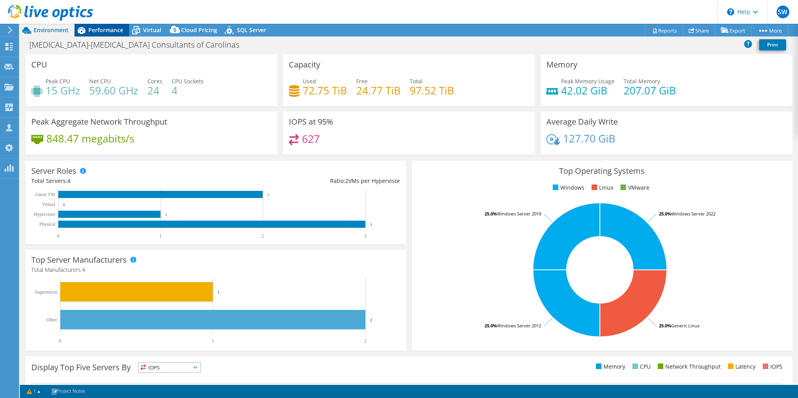
click at [108, 33] on span "Performance" at bounding box center [105, 30] width 35 height 8
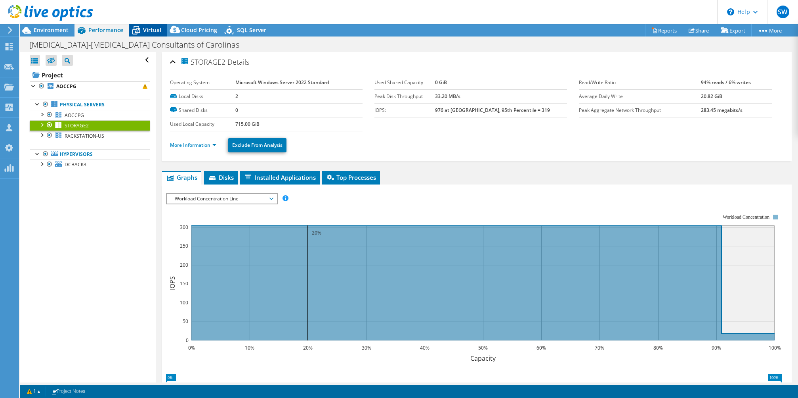
click at [159, 34] on div "Virtual" at bounding box center [148, 30] width 38 height 13
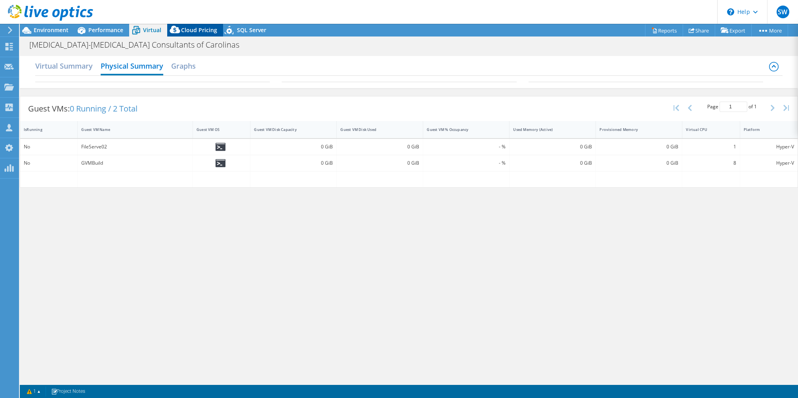
click at [184, 33] on span "Cloud Pricing" at bounding box center [199, 30] width 36 height 8
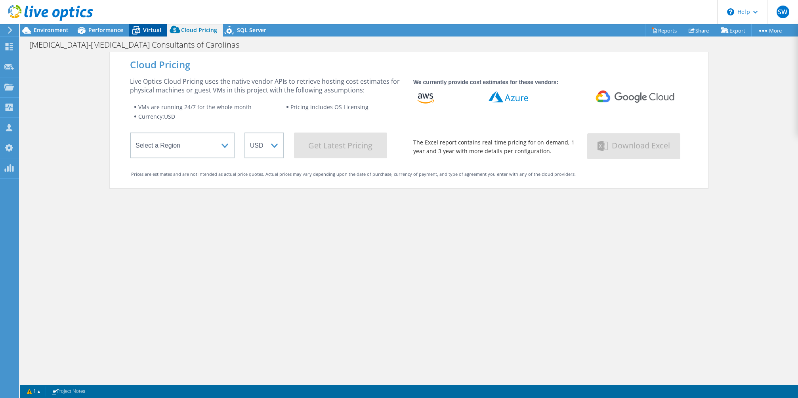
click at [161, 33] on div "Virtual" at bounding box center [148, 30] width 38 height 13
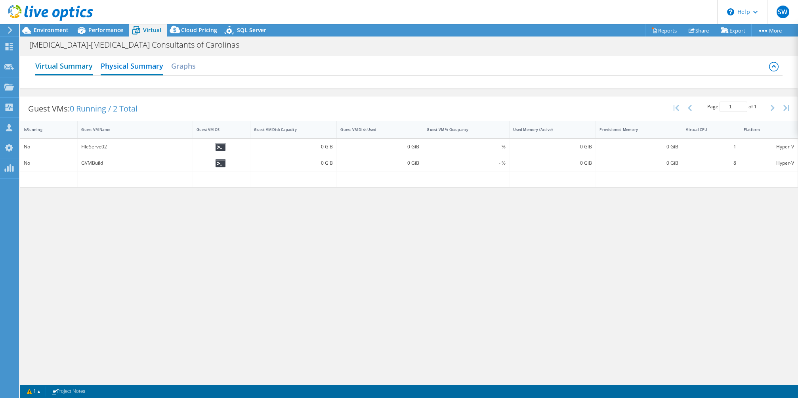
click at [58, 62] on h2 "Virtual Summary" at bounding box center [63, 66] width 57 height 17
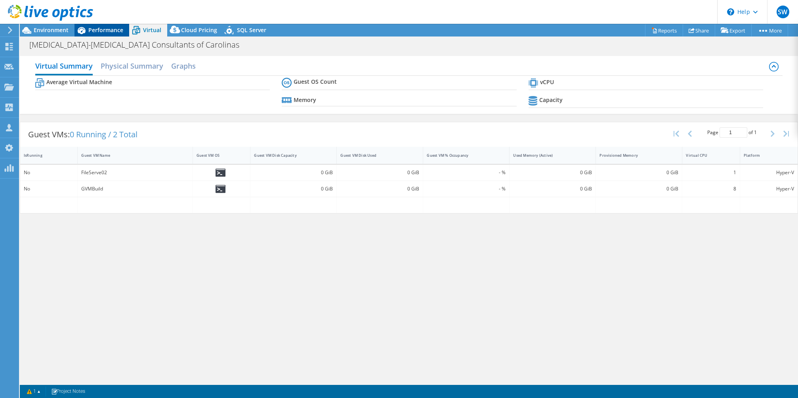
click at [112, 29] on span "Performance" at bounding box center [105, 30] width 35 height 8
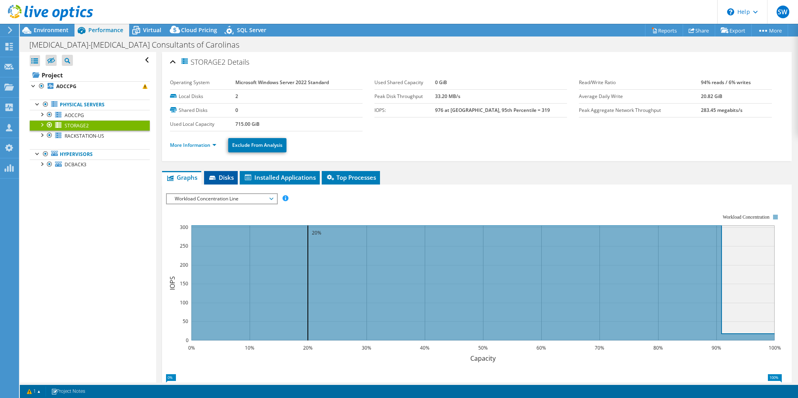
click at [224, 174] on span "Disks" at bounding box center [221, 177] width 26 height 8
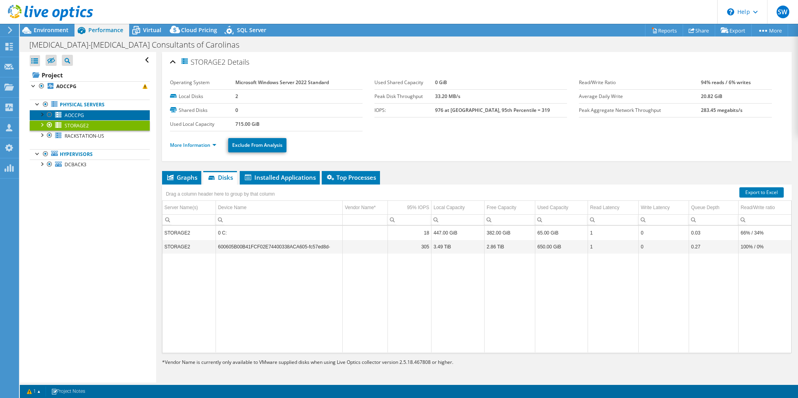
click at [94, 113] on link "AOCCPG" at bounding box center [90, 115] width 120 height 10
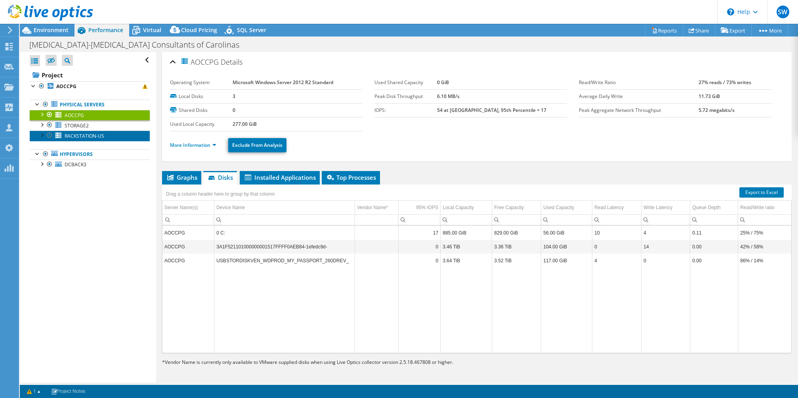
click at [91, 132] on link "RACKSTATION-US" at bounding box center [90, 135] width 120 height 10
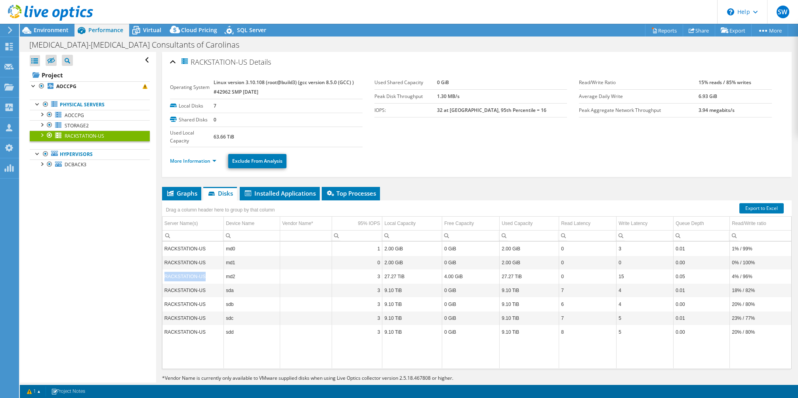
drag, startPoint x: 206, startPoint y: 281, endPoint x: 164, endPoint y: 285, distance: 41.7
click at [164, 283] on td "RACKSTATION-US" at bounding box center [193, 276] width 61 height 14
click at [415, 193] on ul "Graphs Servers Inventory Hypervisor Disks Cluster Disks Installed Applications" at bounding box center [477, 193] width 630 height 13
click at [51, 135] on div at bounding box center [50, 135] width 8 height 10
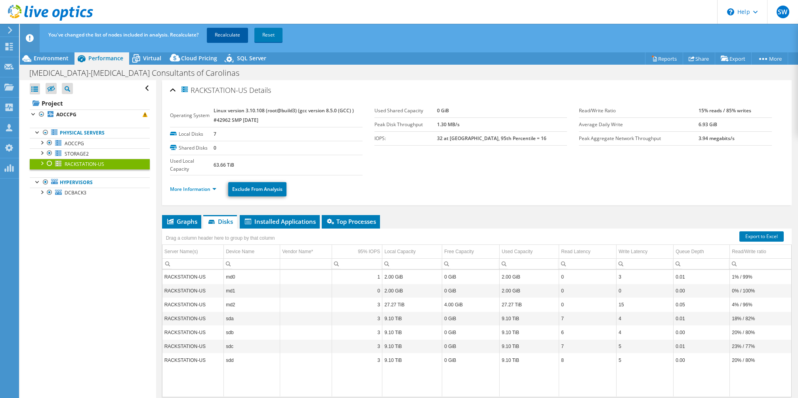
click at [226, 38] on link "Recalculate" at bounding box center [227, 35] width 41 height 14
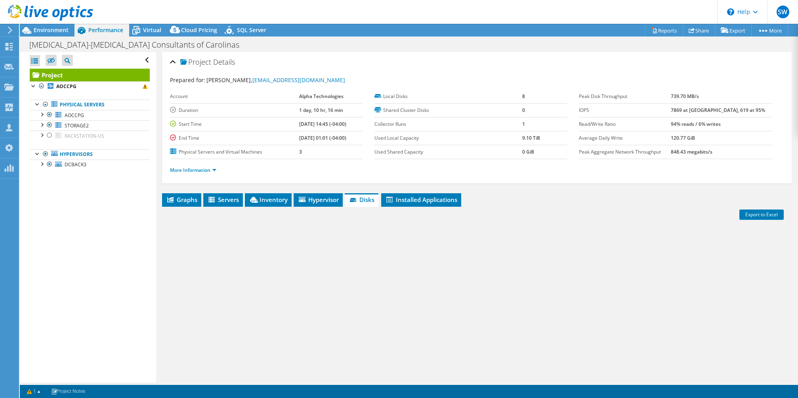
click at [54, 25] on div at bounding box center [46, 13] width 93 height 27
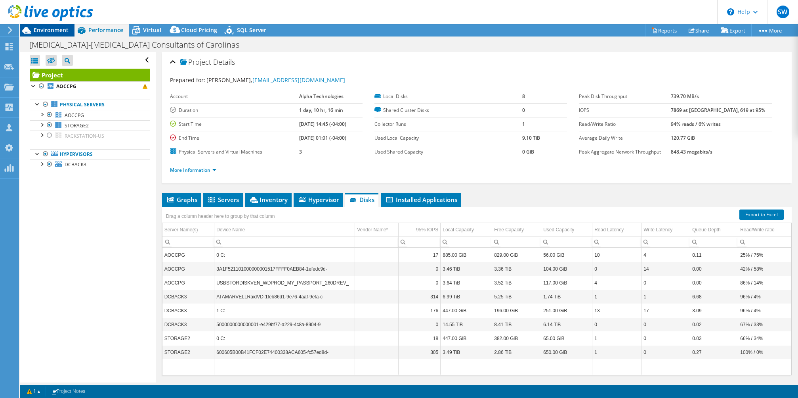
click at [54, 28] on span "Environment" at bounding box center [51, 30] width 35 height 8
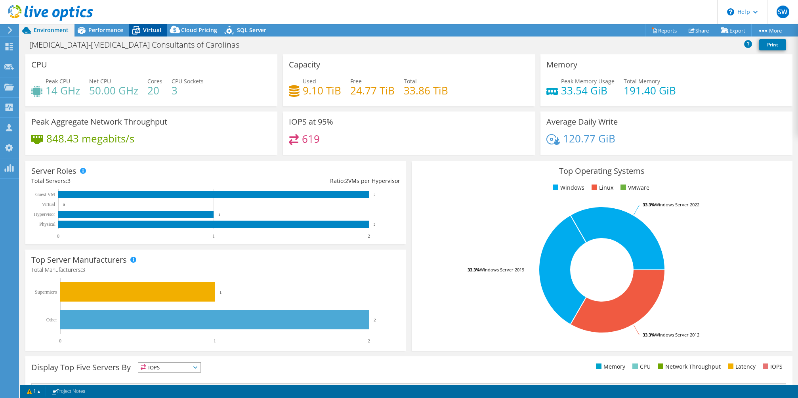
click at [151, 36] on div "Virtual" at bounding box center [148, 30] width 38 height 13
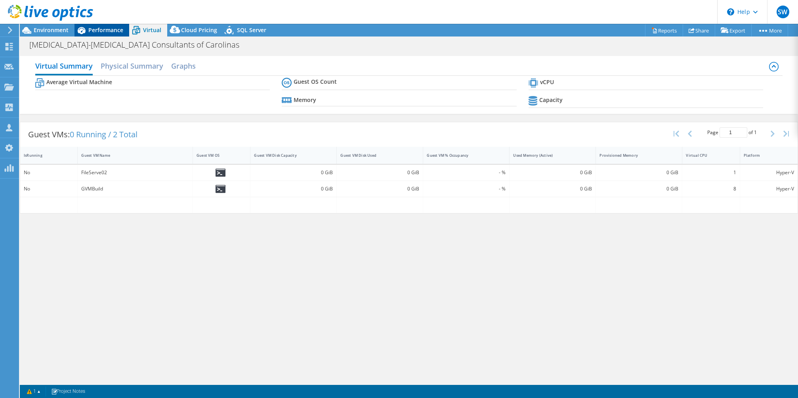
click at [96, 29] on span "Performance" at bounding box center [105, 30] width 35 height 8
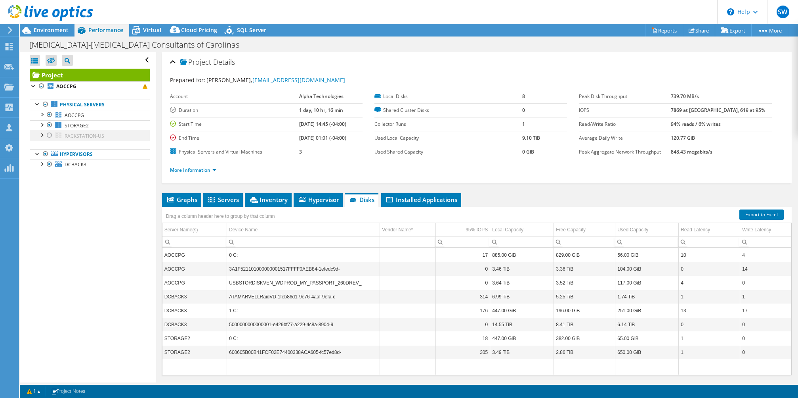
click at [51, 135] on div at bounding box center [50, 135] width 8 height 10
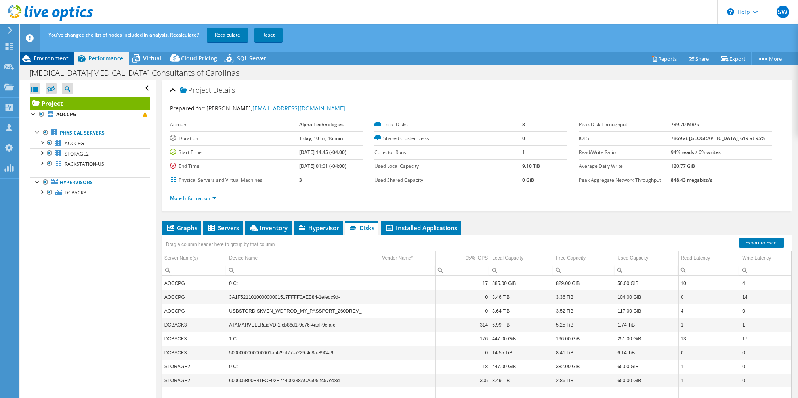
click at [43, 59] on span "Environment" at bounding box center [51, 58] width 35 height 8
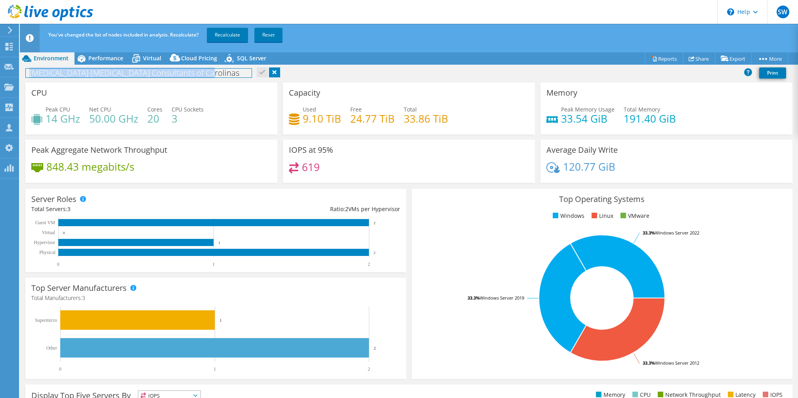
drag, startPoint x: 196, startPoint y: 74, endPoint x: 27, endPoint y: 73, distance: 168.8
click at [27, 73] on h1 "[MEDICAL_DATA]-[MEDICAL_DATA] Consultants of Carolinas" at bounding box center [139, 73] width 226 height 9
copy h1 "[MEDICAL_DATA]-[MEDICAL_DATA] Consultants of Carolinas"
click at [185, 97] on div "CPU Peak CPU 14 GHz Net CPU 50.00 GHz Cores 20 CPU Sockets 3" at bounding box center [151, 108] width 252 height 52
